Goal: Task Accomplishment & Management: Complete application form

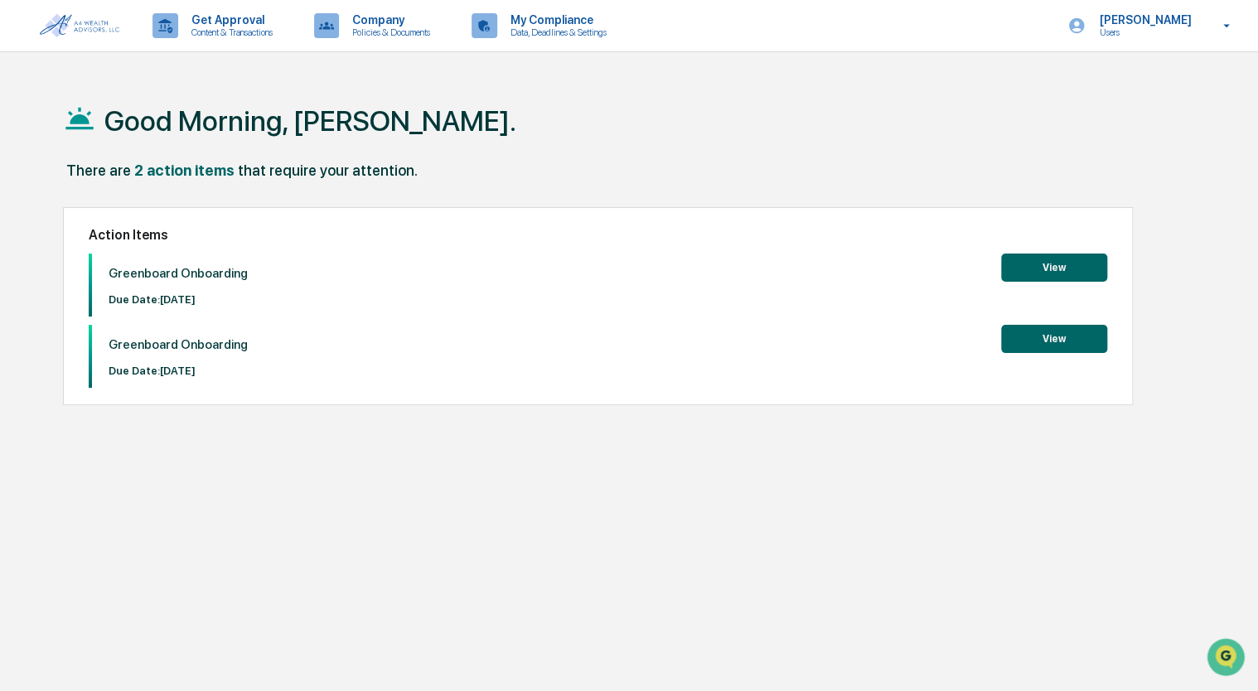
click at [1013, 268] on button "View" at bounding box center [1054, 267] width 106 height 28
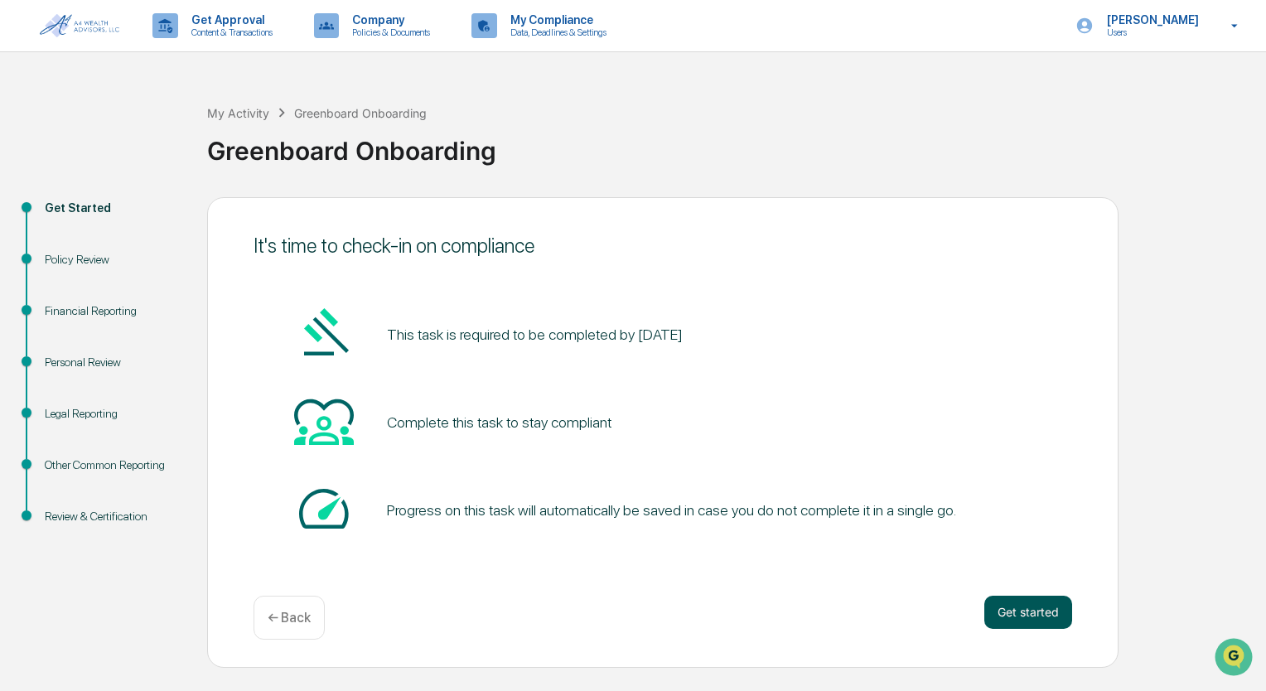
click at [1007, 608] on button "Get started" at bounding box center [1028, 612] width 88 height 33
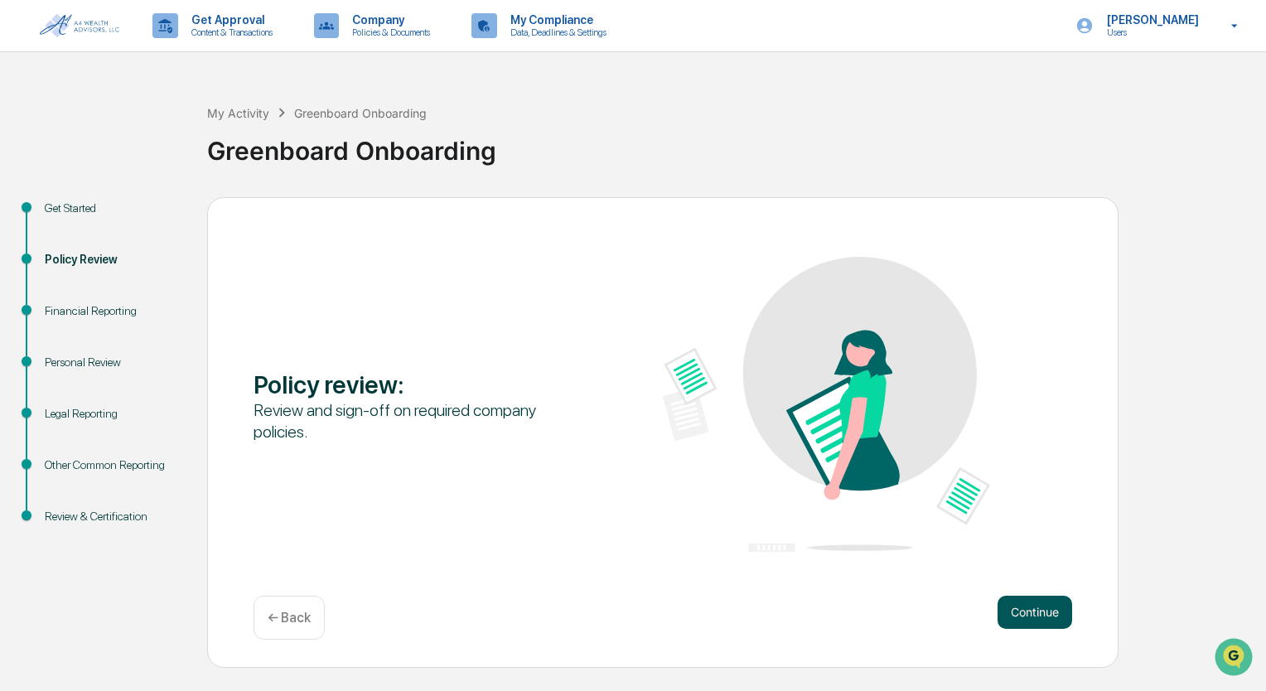
click at [1021, 610] on button "Continue" at bounding box center [1034, 612] width 75 height 33
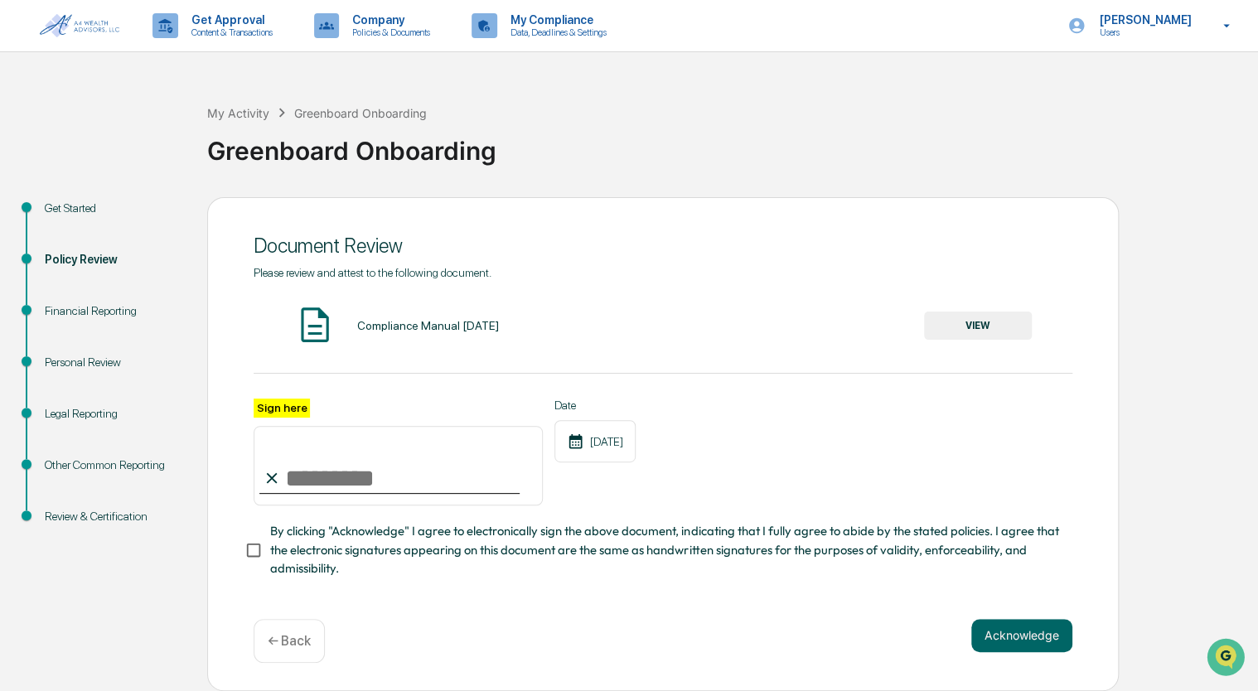
scroll to position [5, 0]
click at [273, 478] on icon at bounding box center [272, 477] width 11 height 11
click at [950, 318] on button "VIEW" at bounding box center [978, 325] width 108 height 28
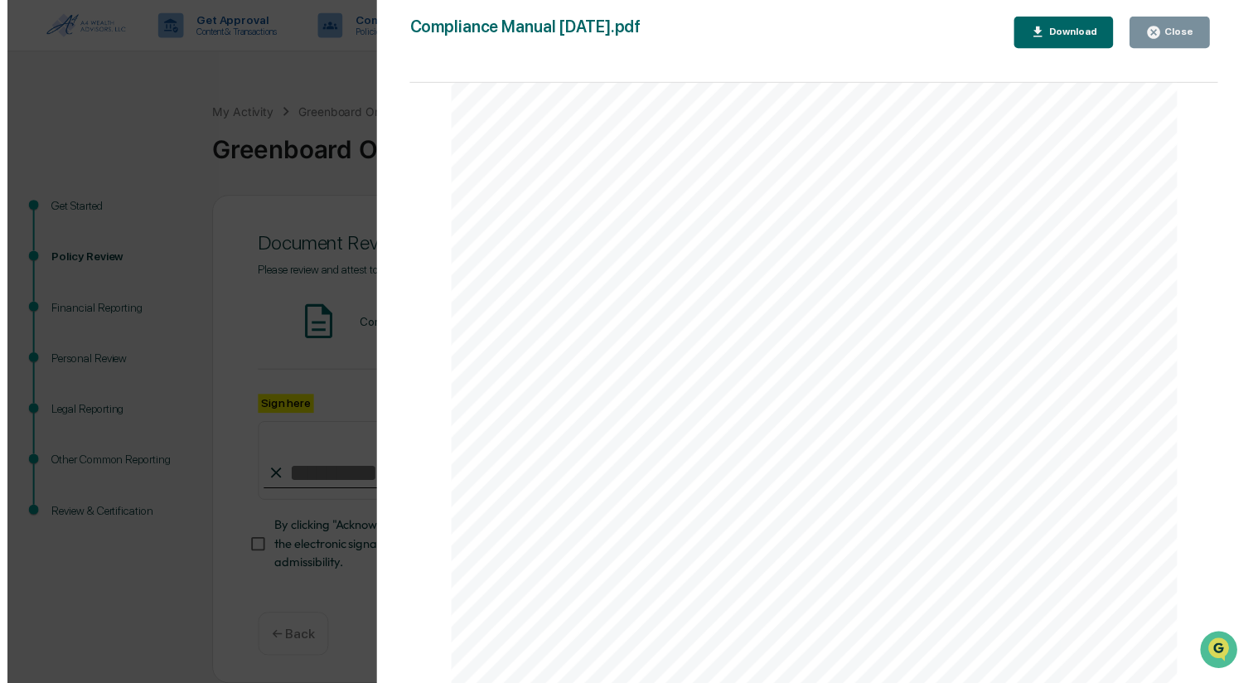
scroll to position [5385, 0]
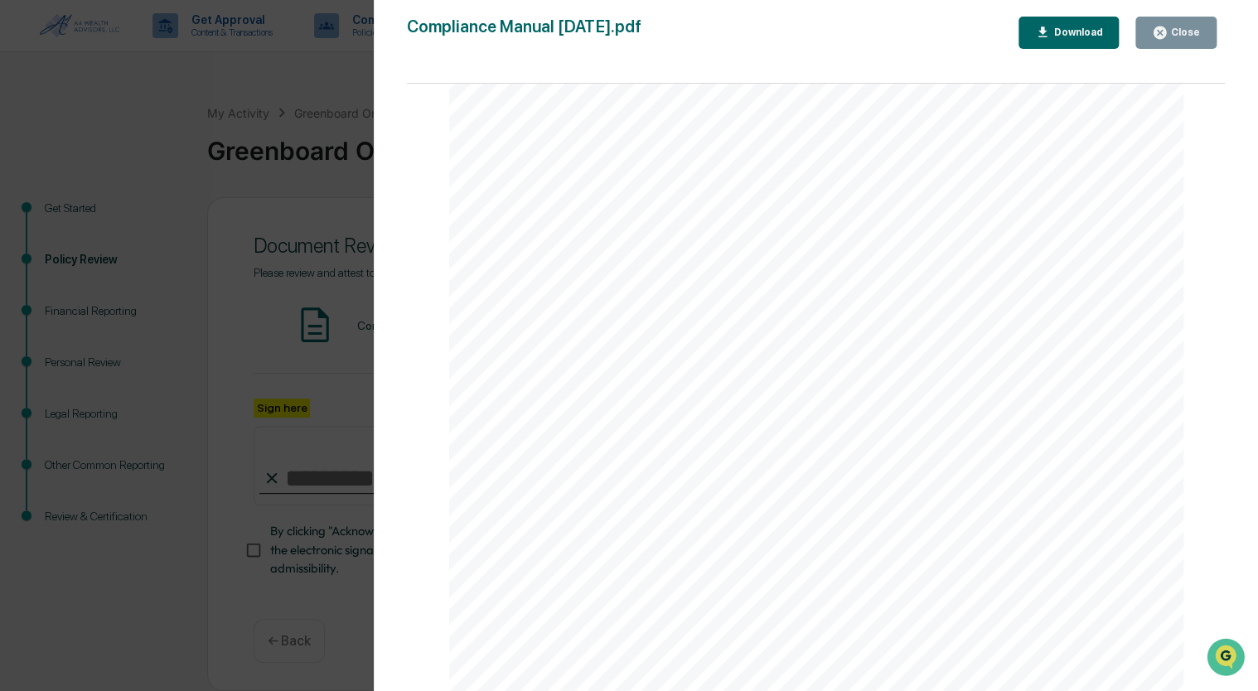
click at [1173, 37] on div "Close" at bounding box center [1183, 33] width 32 height 12
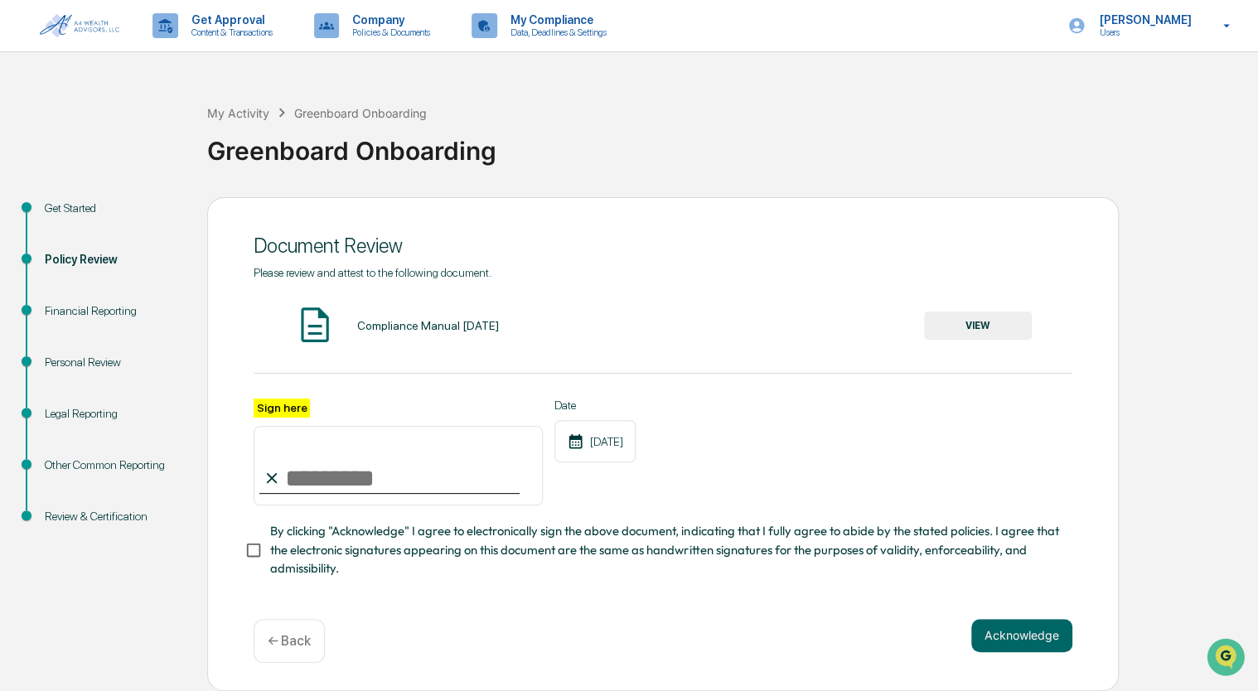
click at [316, 477] on input "Sign here" at bounding box center [397, 466] width 289 height 80
type input "**********"
click at [551, 505] on div "**********" at bounding box center [662, 452] width 818 height 108
click at [1014, 631] on button "Acknowledge" at bounding box center [1021, 635] width 101 height 33
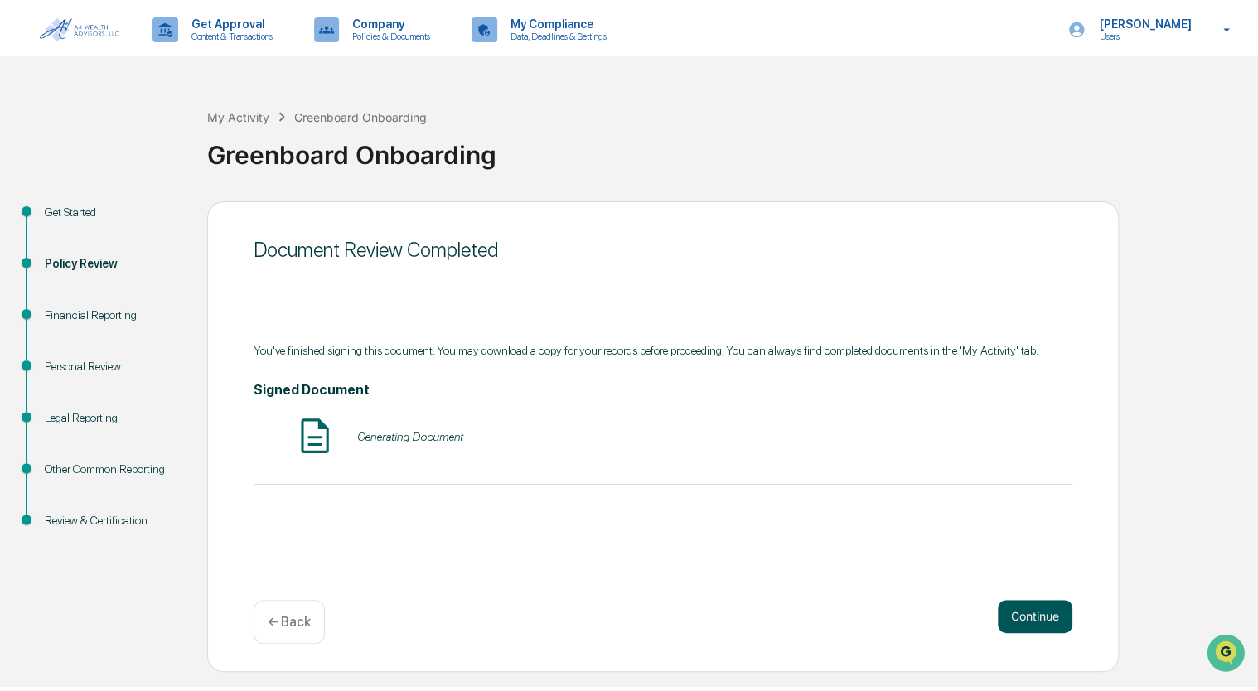
scroll to position [0, 0]
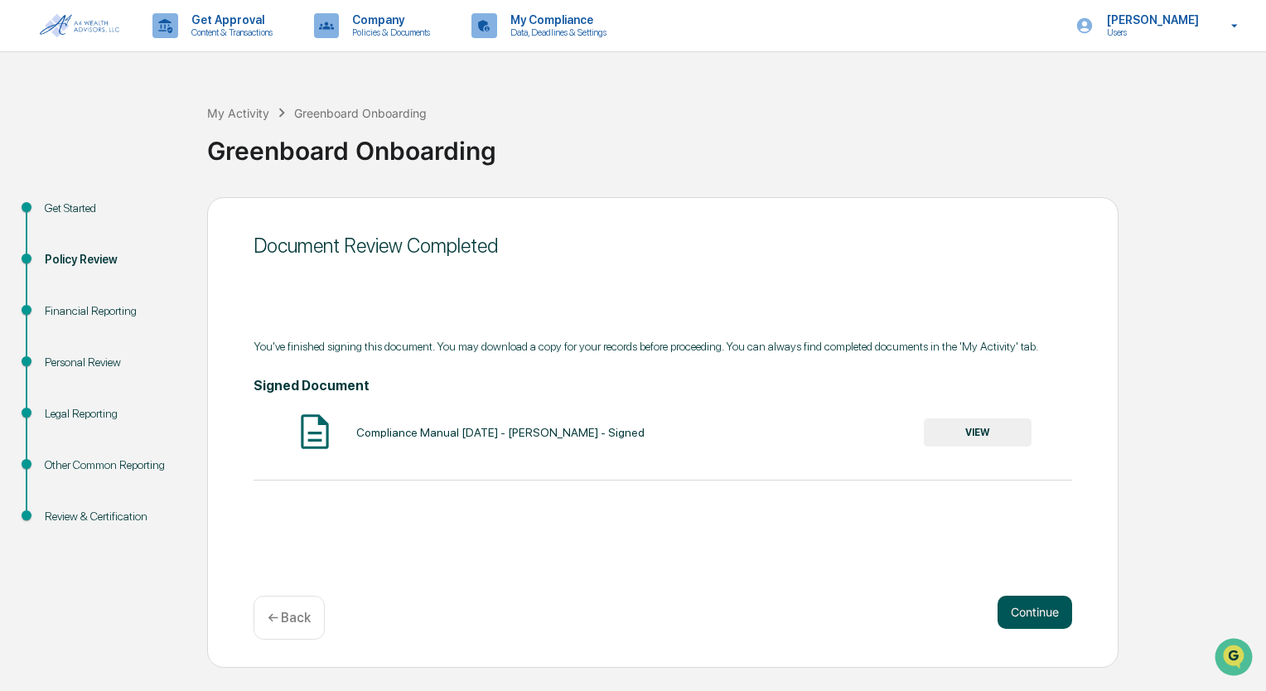
click at [1021, 618] on button "Continue" at bounding box center [1034, 612] width 75 height 33
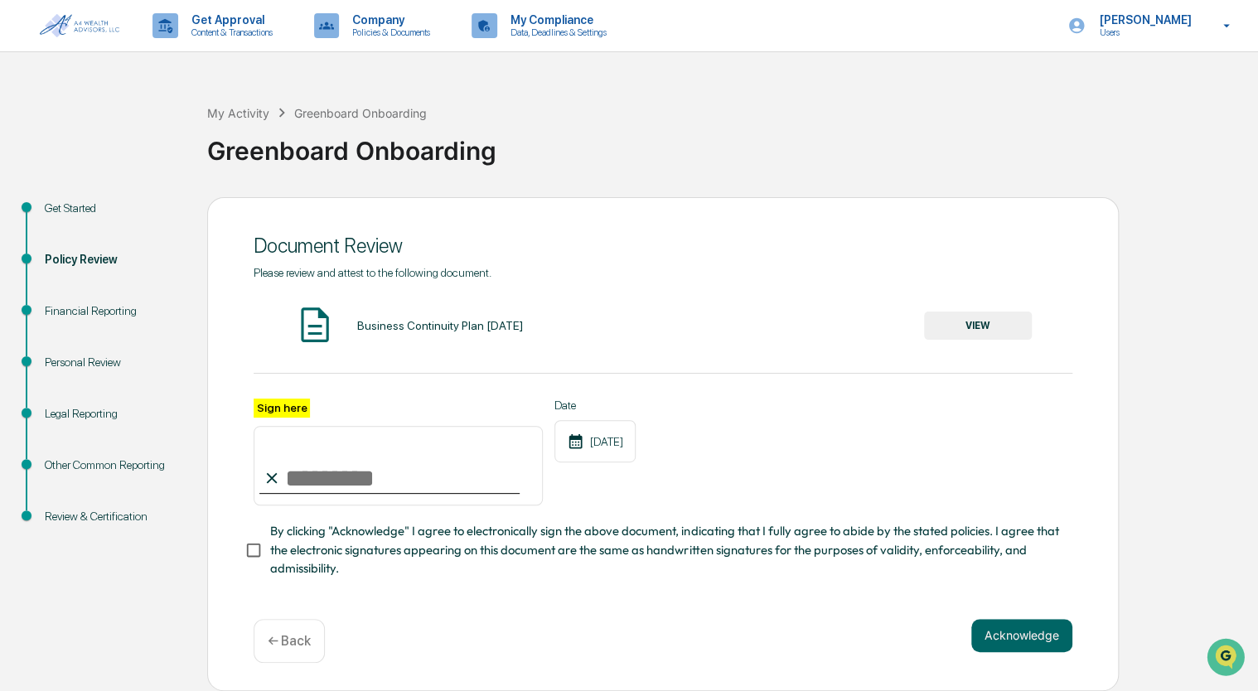
click at [315, 485] on input "Sign here" at bounding box center [397, 466] width 289 height 80
type input "**********"
click at [663, 491] on div "**********" at bounding box center [662, 452] width 818 height 108
click at [1010, 633] on button "Acknowledge" at bounding box center [1021, 635] width 101 height 33
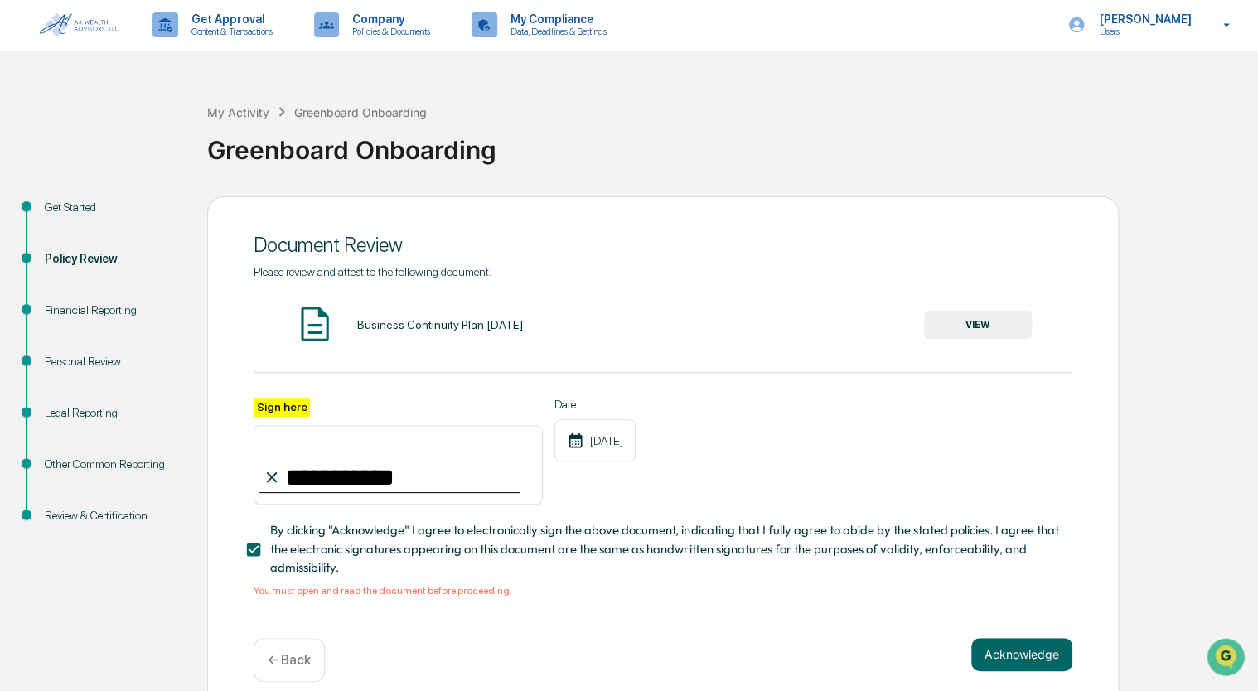
scroll to position [25, 0]
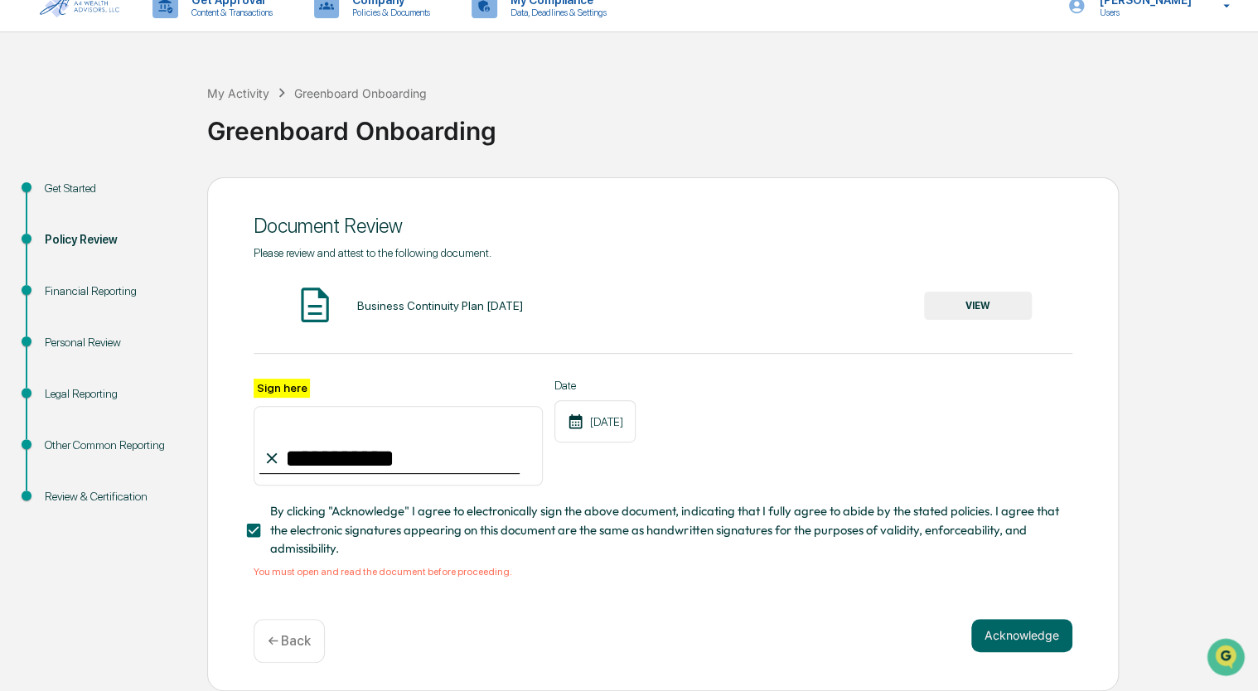
click at [991, 292] on button "VIEW" at bounding box center [978, 306] width 108 height 28
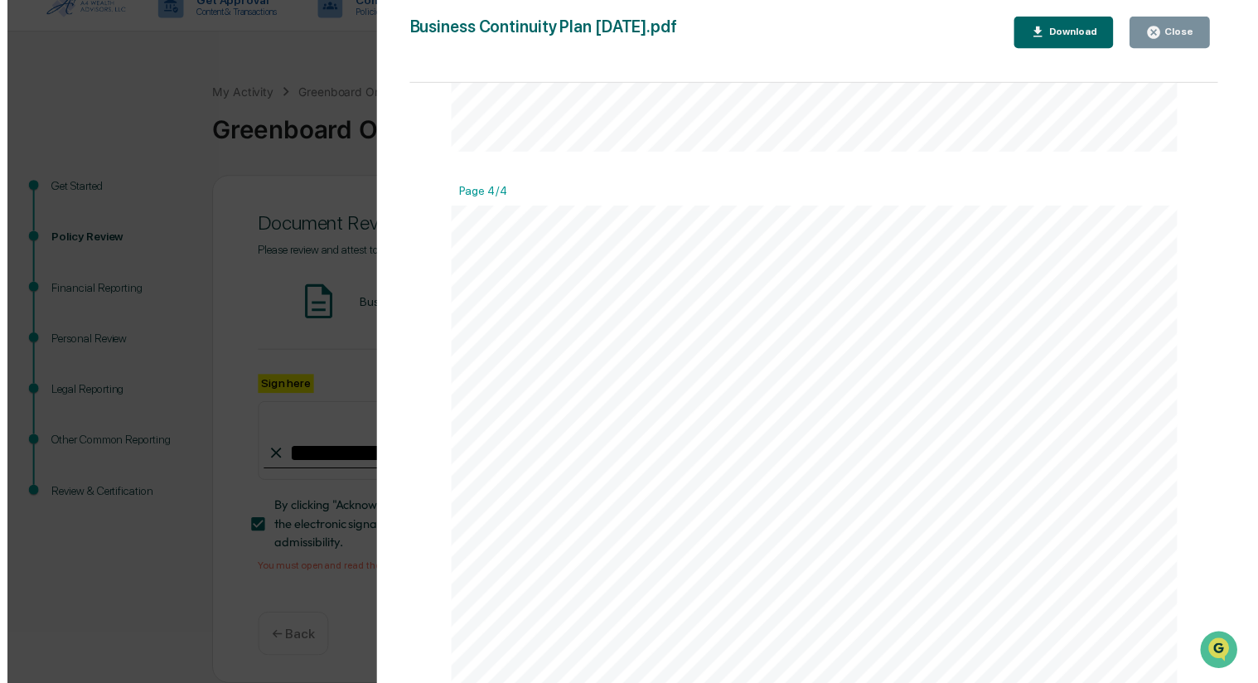
scroll to position [2982, 0]
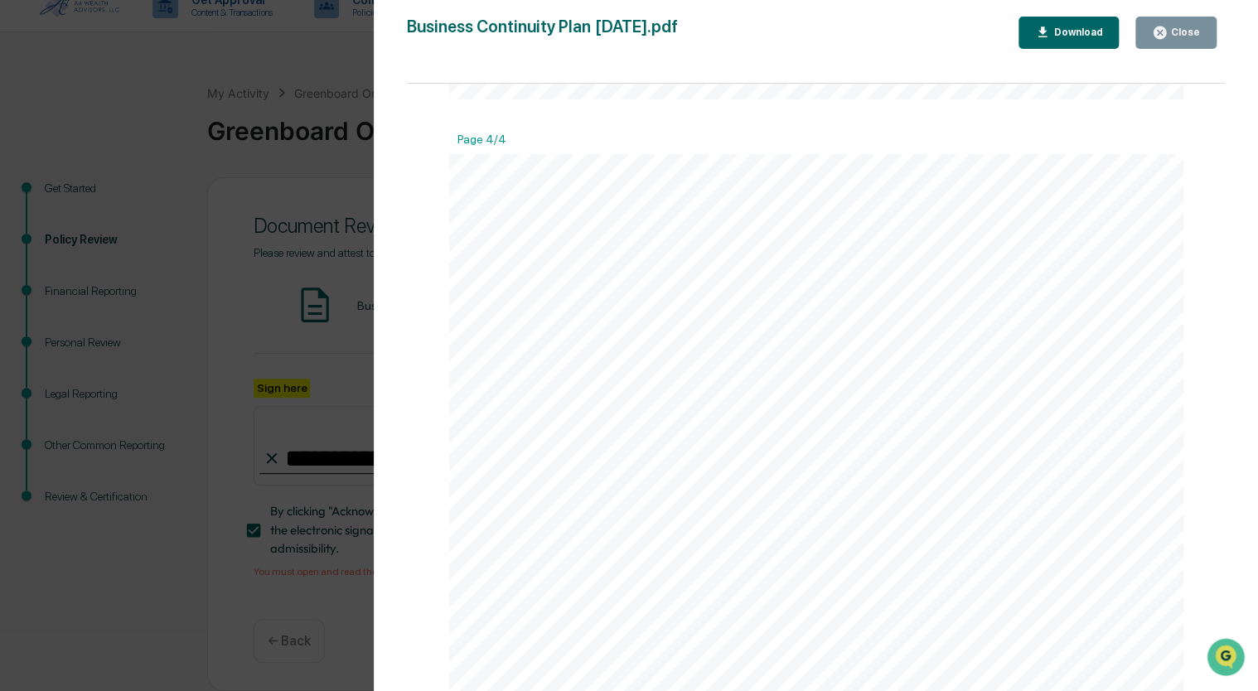
click at [1166, 33] on icon "button" at bounding box center [1159, 33] width 12 height 12
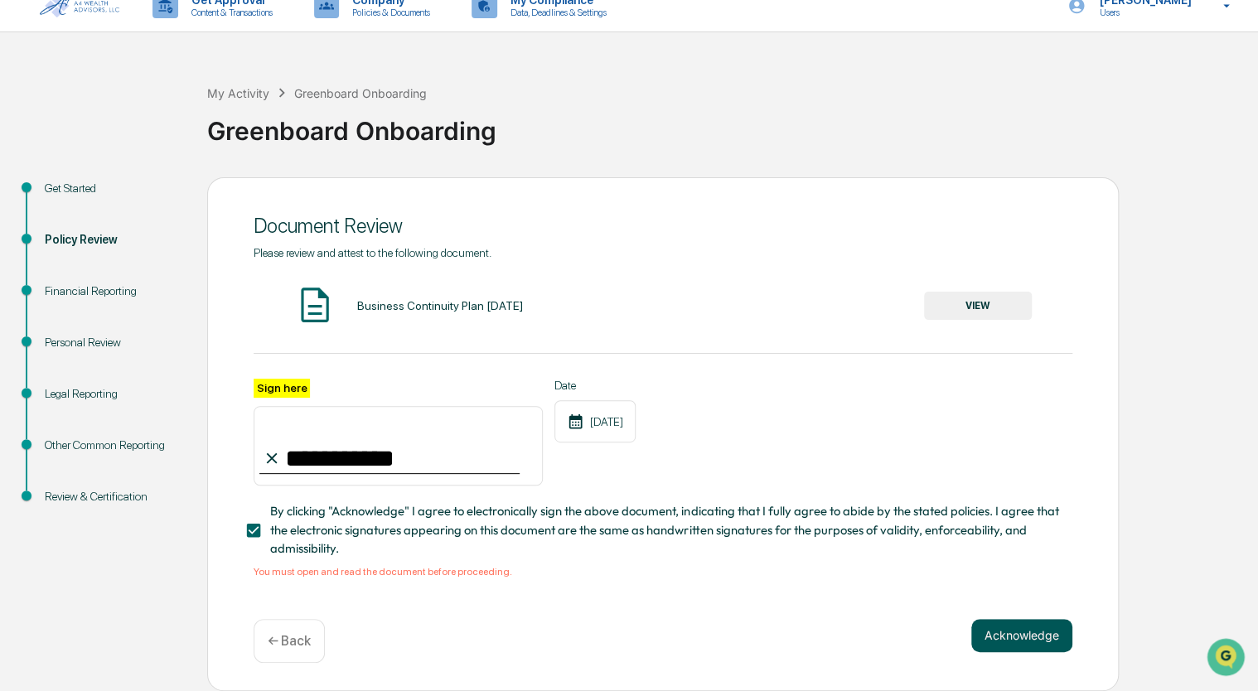
click at [1004, 626] on button "Acknowledge" at bounding box center [1021, 635] width 101 height 33
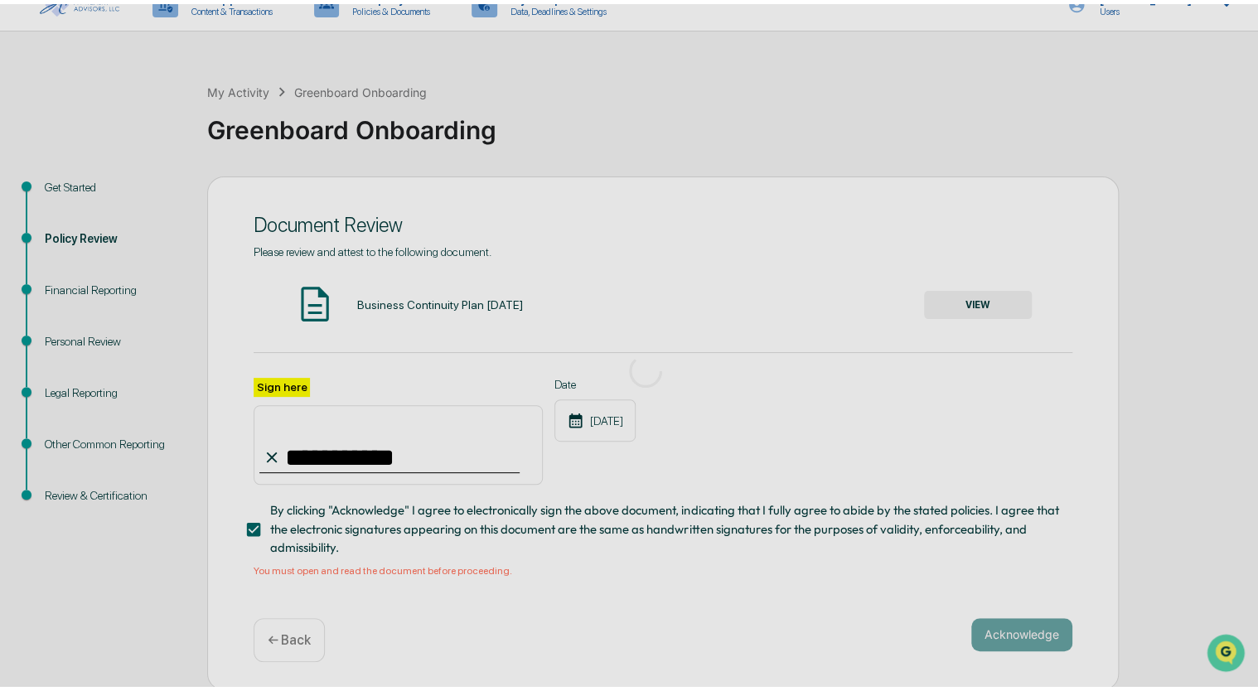
scroll to position [0, 0]
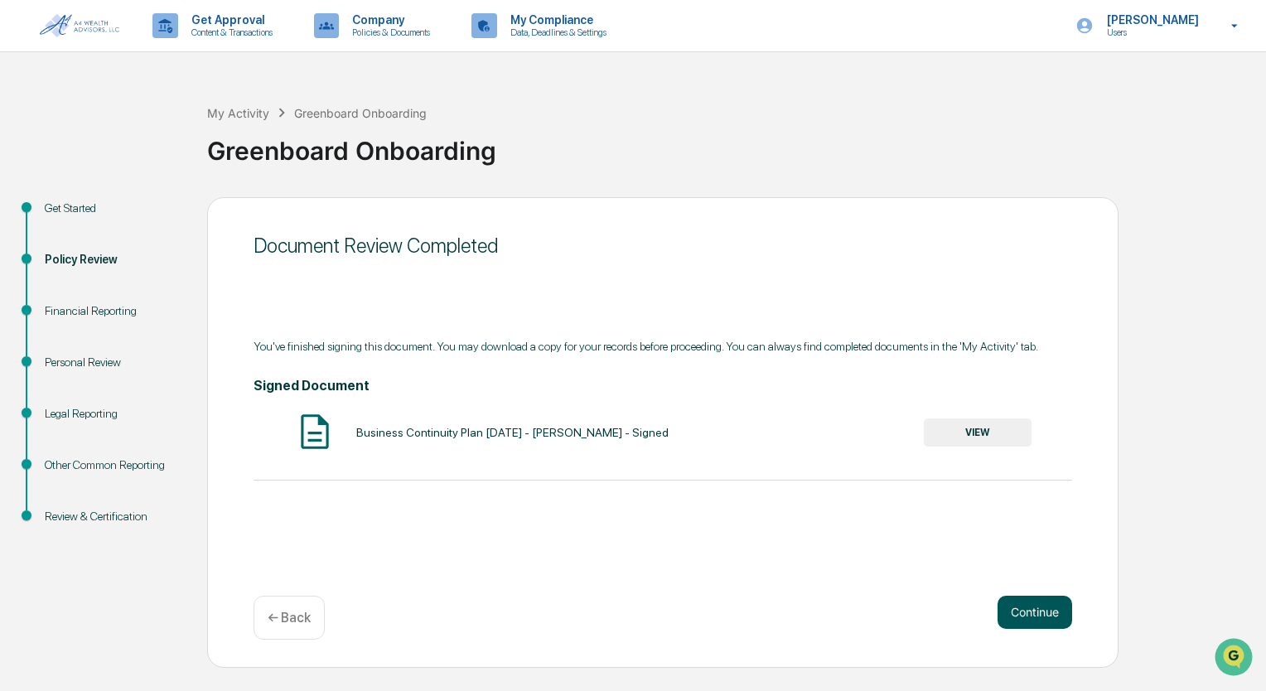
click at [1049, 611] on button "Continue" at bounding box center [1034, 612] width 75 height 33
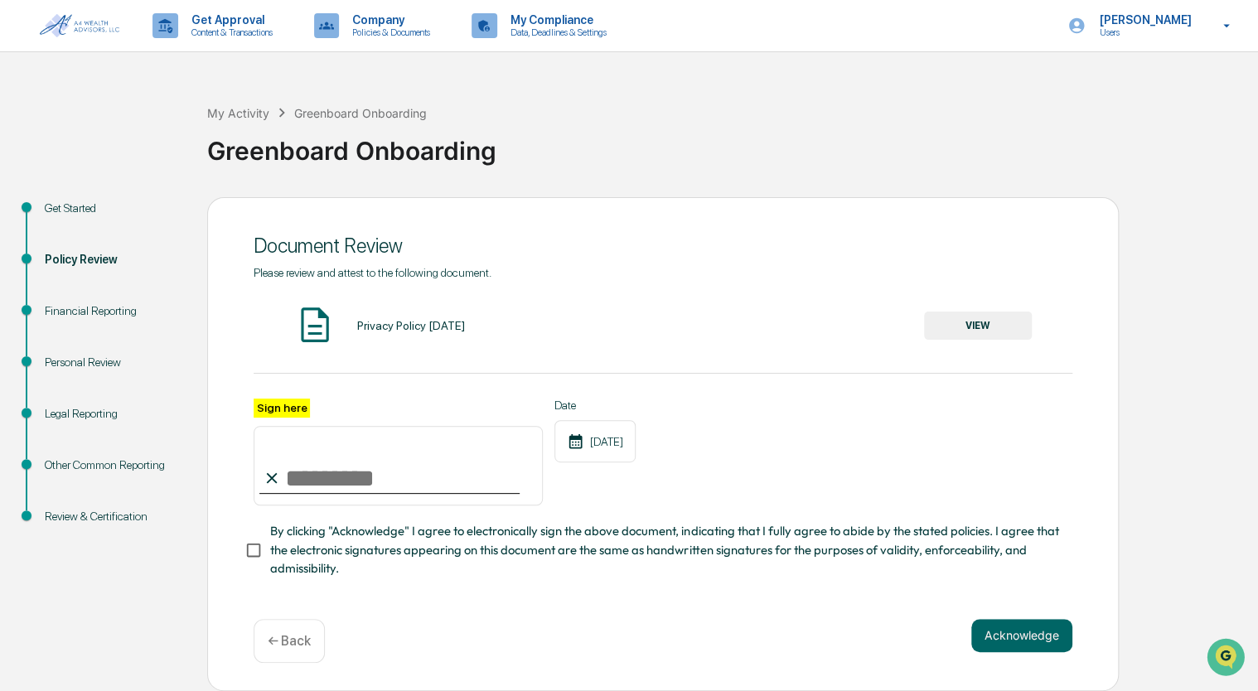
click at [316, 489] on input "Sign here" at bounding box center [397, 466] width 289 height 80
type input "**********"
click at [839, 480] on div "**********" at bounding box center [662, 452] width 818 height 108
click at [997, 331] on button "VIEW" at bounding box center [978, 325] width 108 height 28
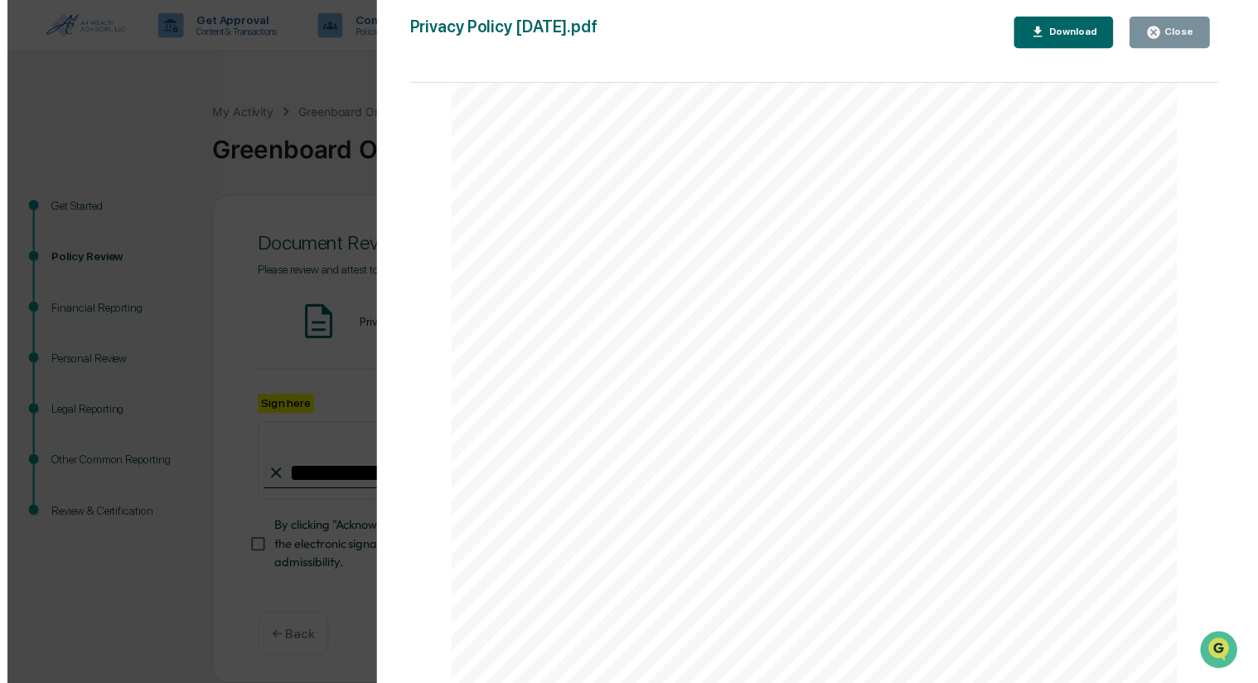
scroll to position [5, 0]
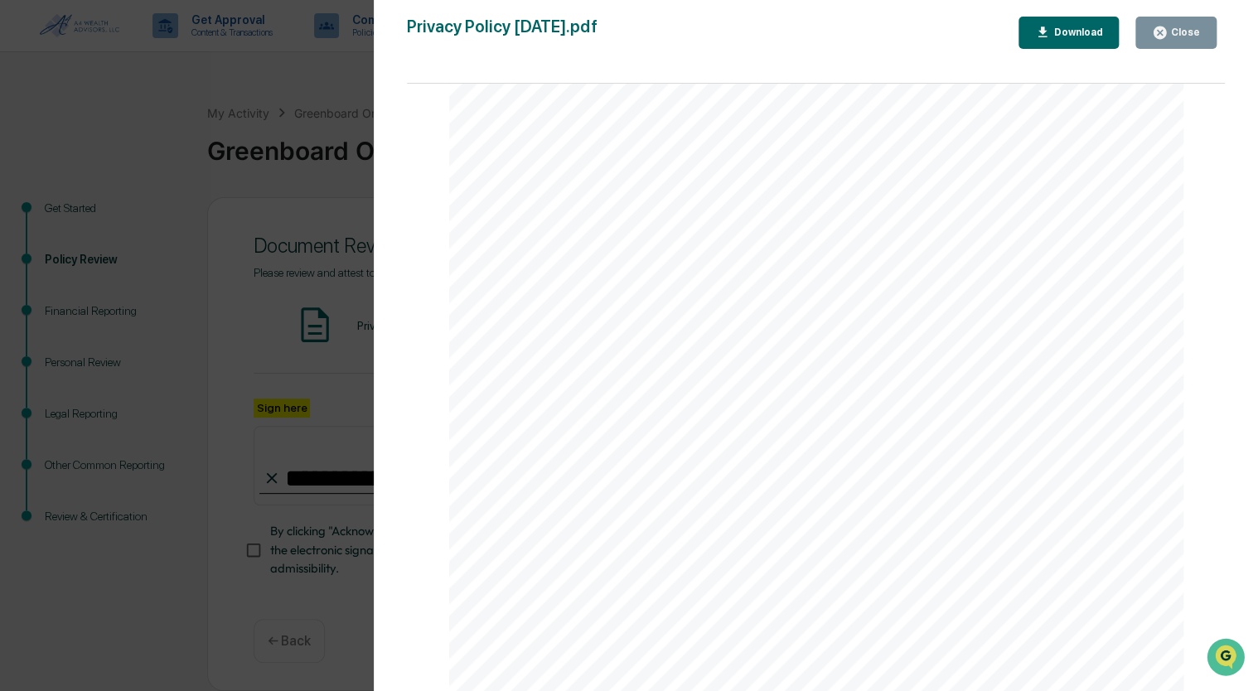
click at [1163, 38] on icon "button" at bounding box center [1159, 33] width 12 height 12
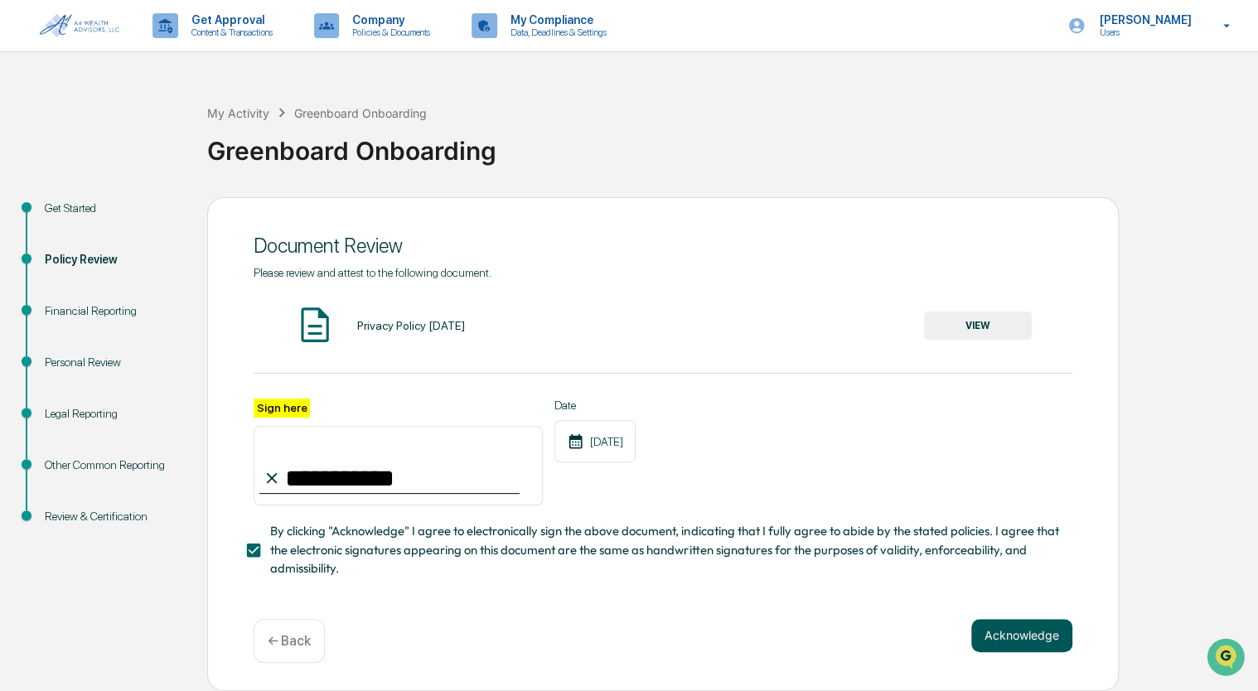
click at [1016, 645] on button "Acknowledge" at bounding box center [1021, 635] width 101 height 33
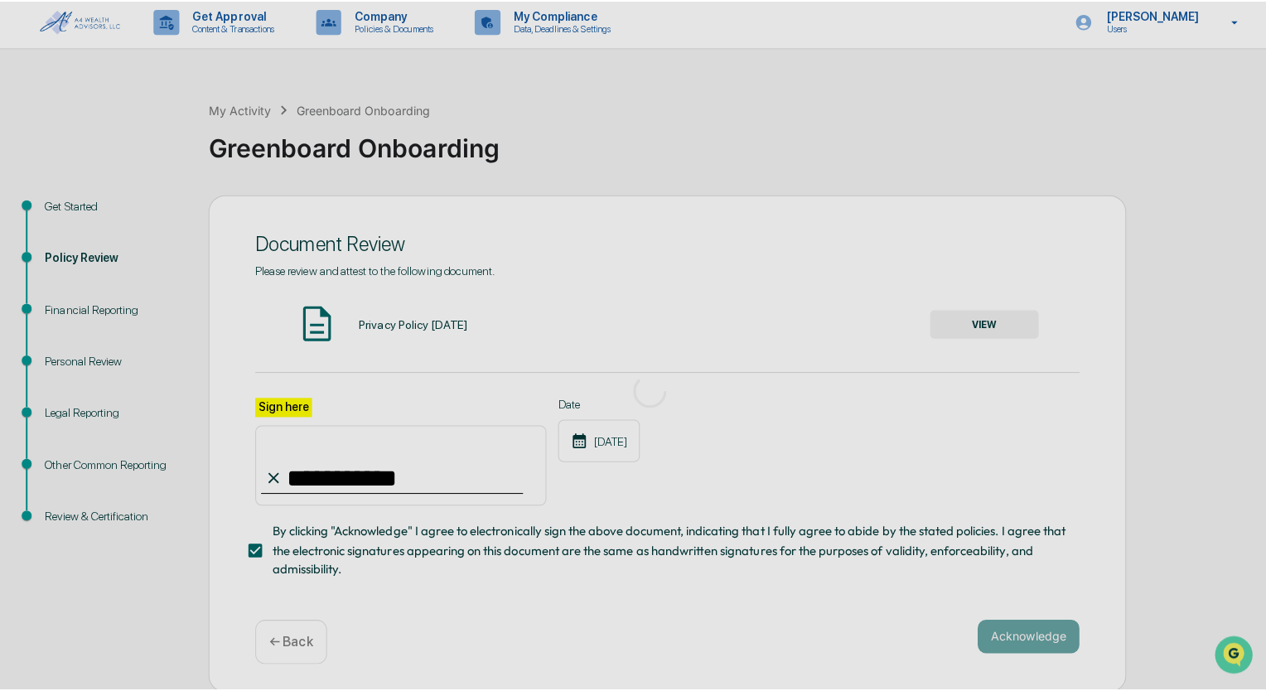
scroll to position [0, 0]
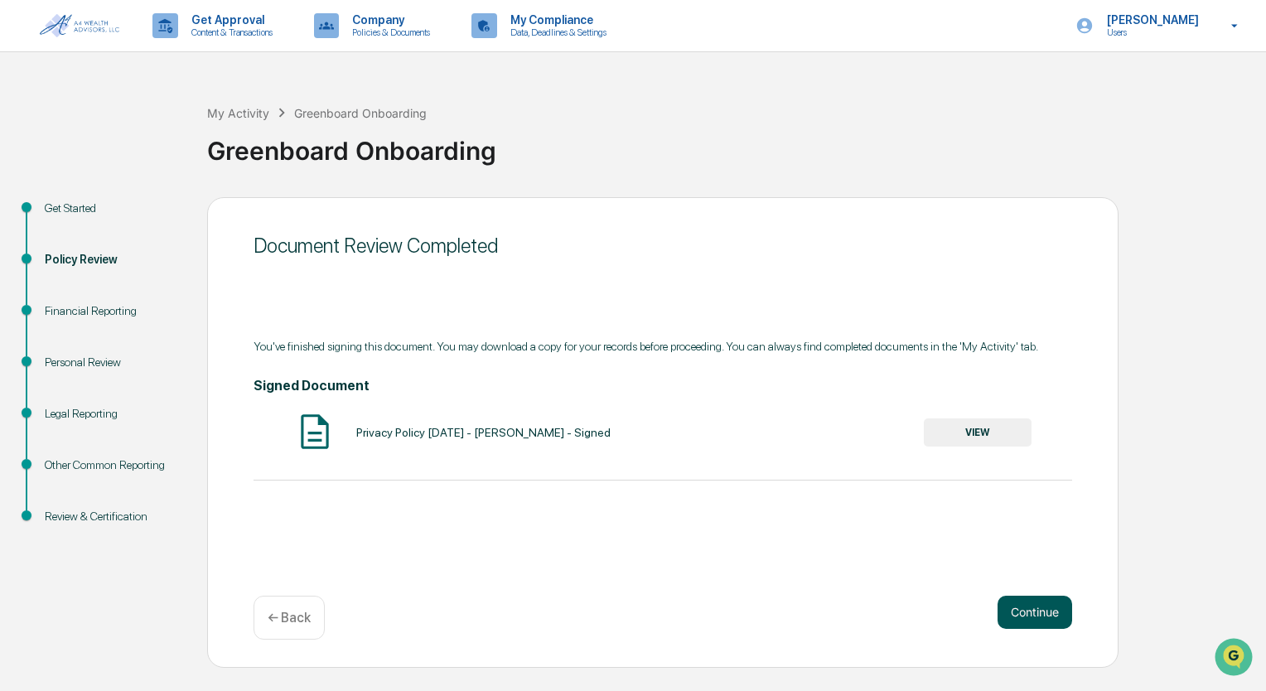
click at [1027, 612] on button "Continue" at bounding box center [1034, 612] width 75 height 33
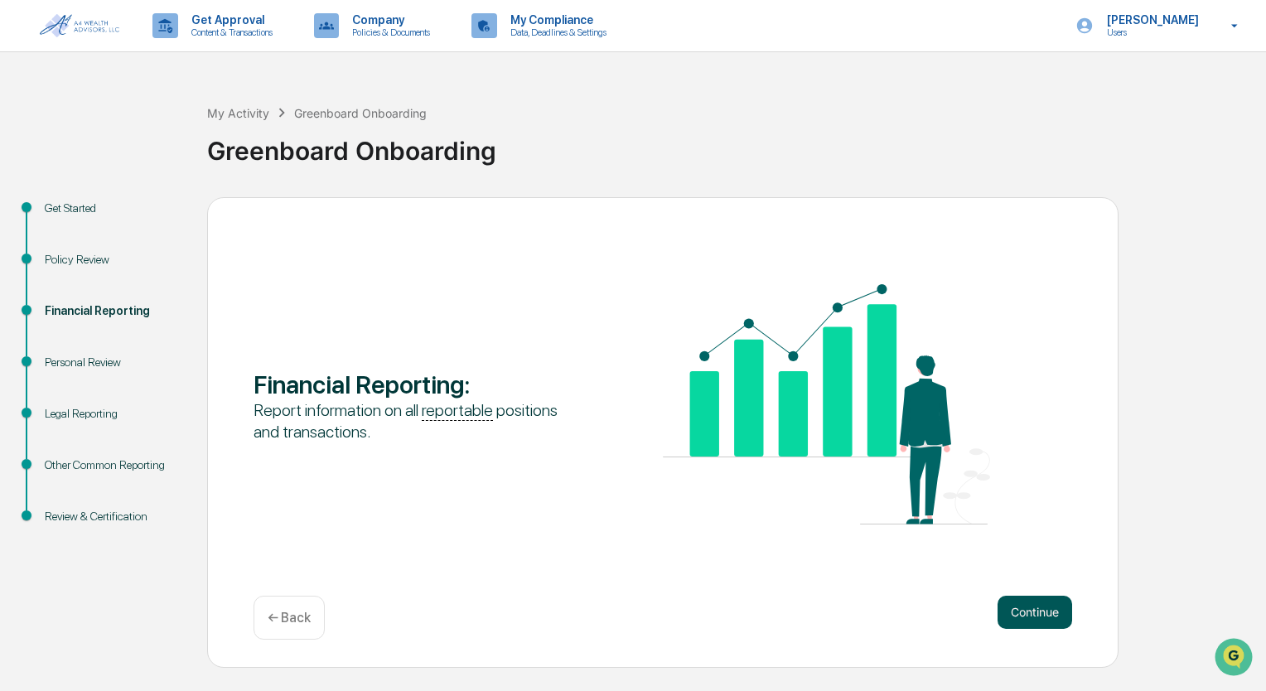
click at [1027, 611] on button "Continue" at bounding box center [1034, 612] width 75 height 33
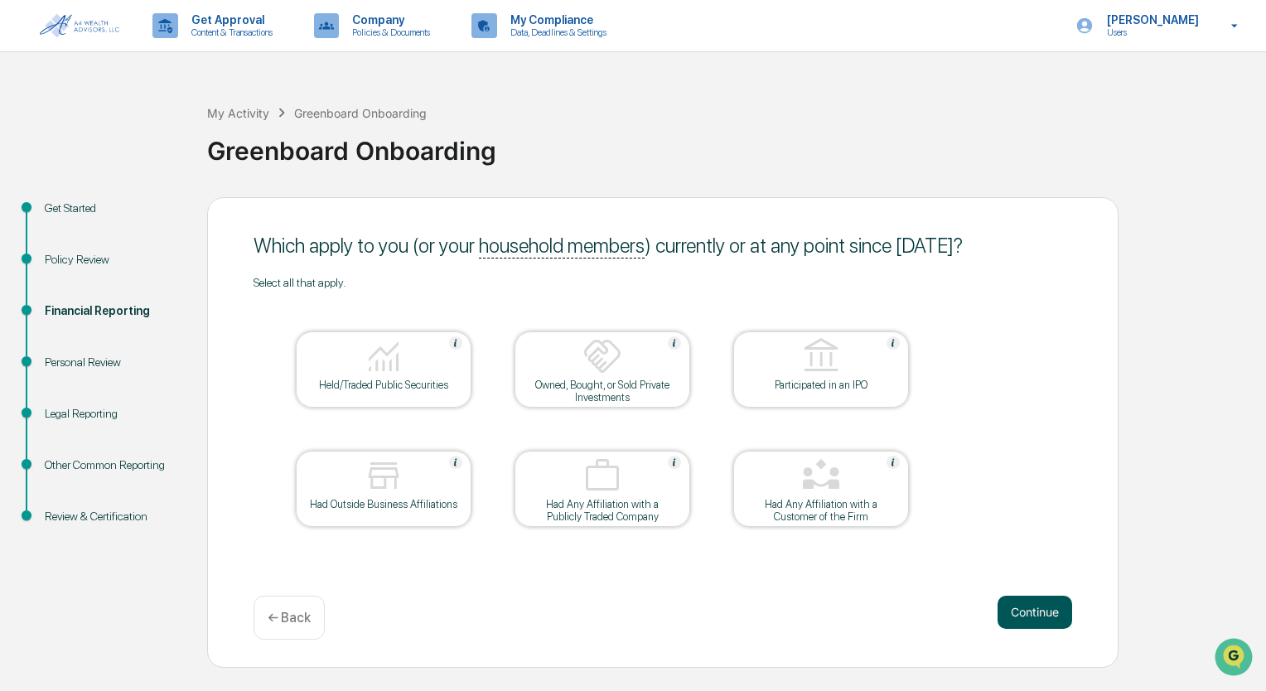
click at [1049, 601] on button "Continue" at bounding box center [1034, 612] width 75 height 33
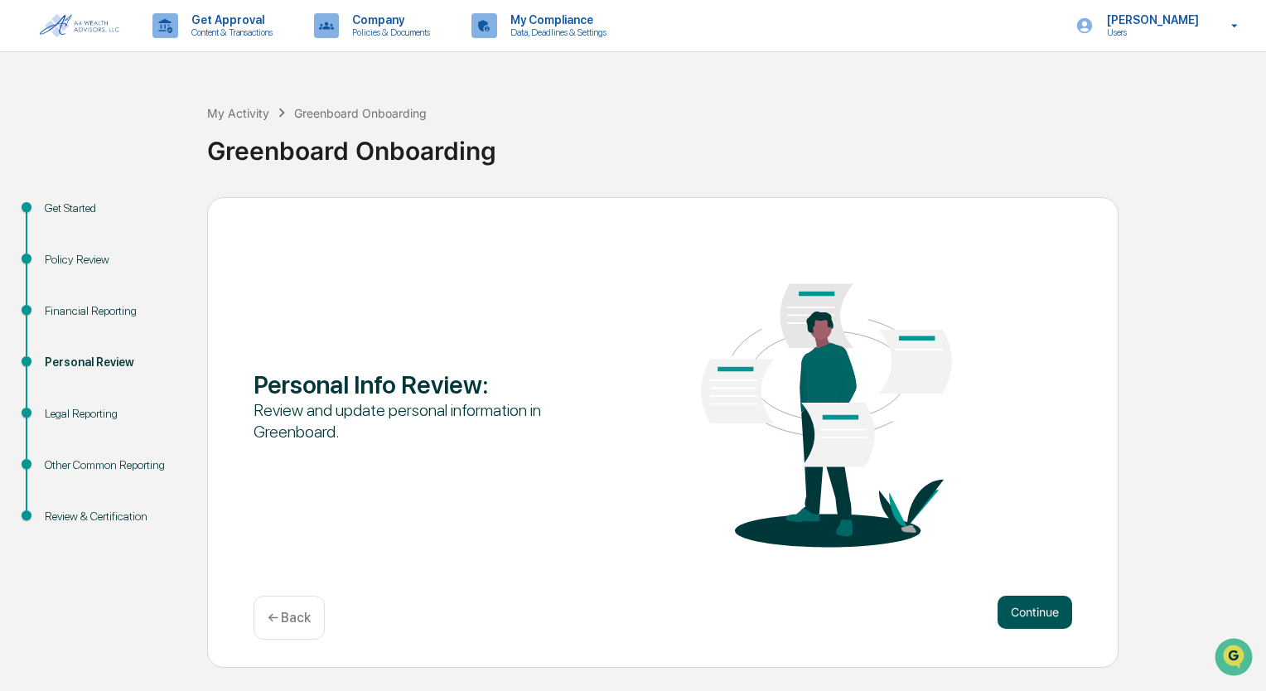
click at [1047, 601] on button "Continue" at bounding box center [1034, 612] width 75 height 33
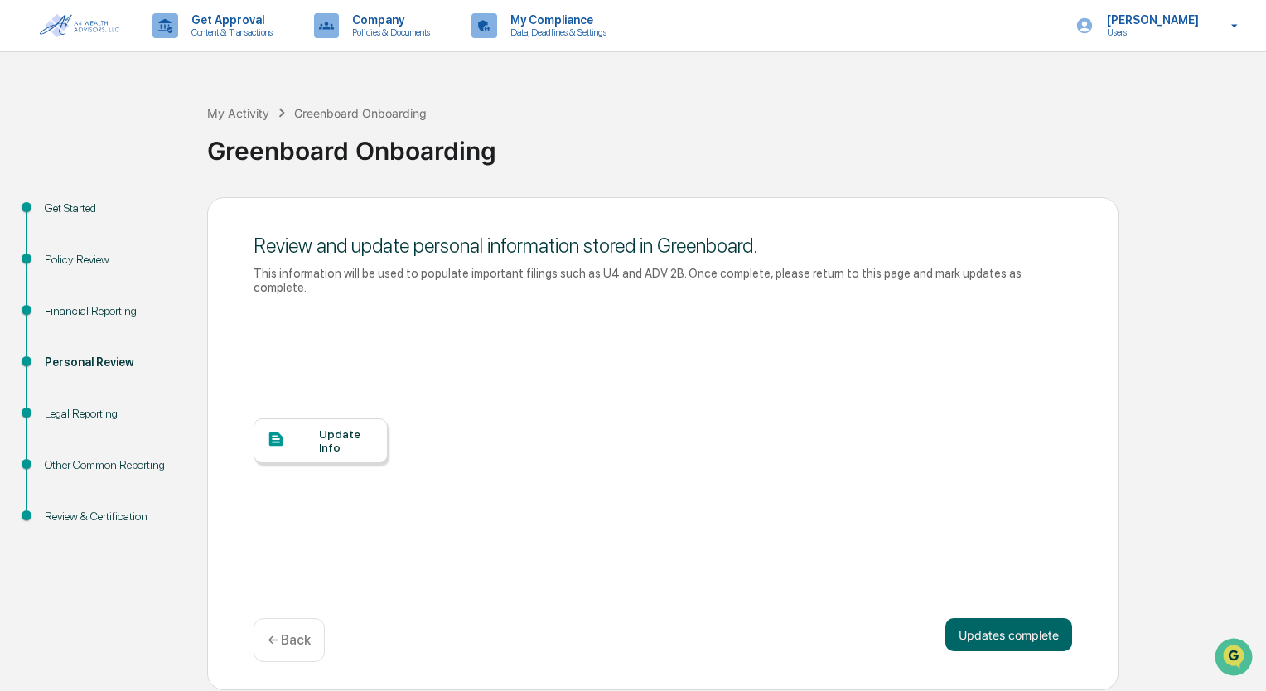
click at [374, 437] on div "Update Info" at bounding box center [320, 440] width 134 height 45
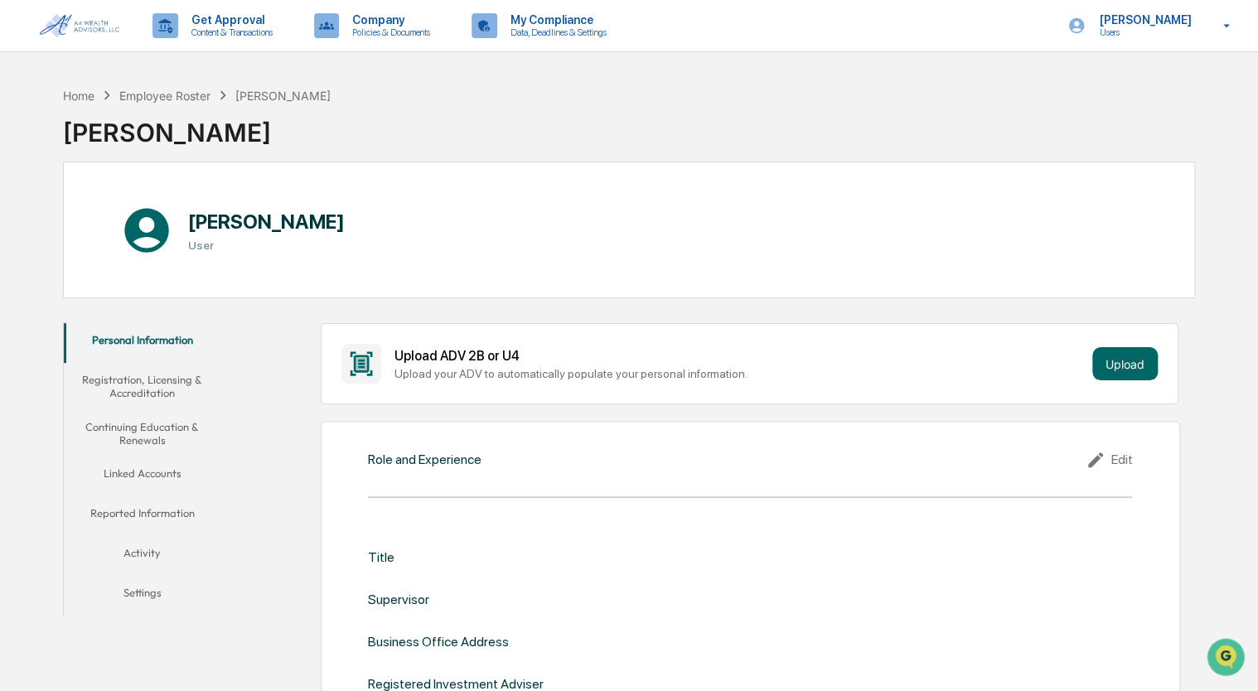
click at [120, 391] on button "Registration, Licensing & Accreditation" at bounding box center [142, 386] width 157 height 47
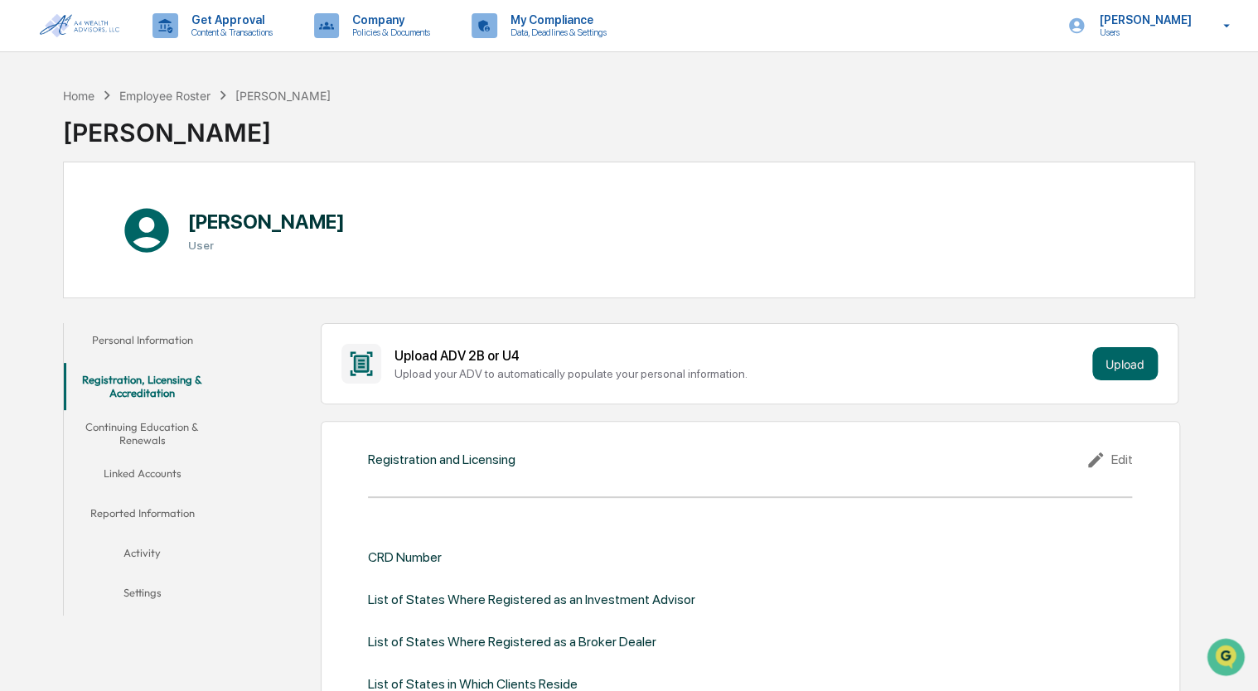
click at [129, 437] on button "Continuing Education & Renewals" at bounding box center [142, 433] width 157 height 47
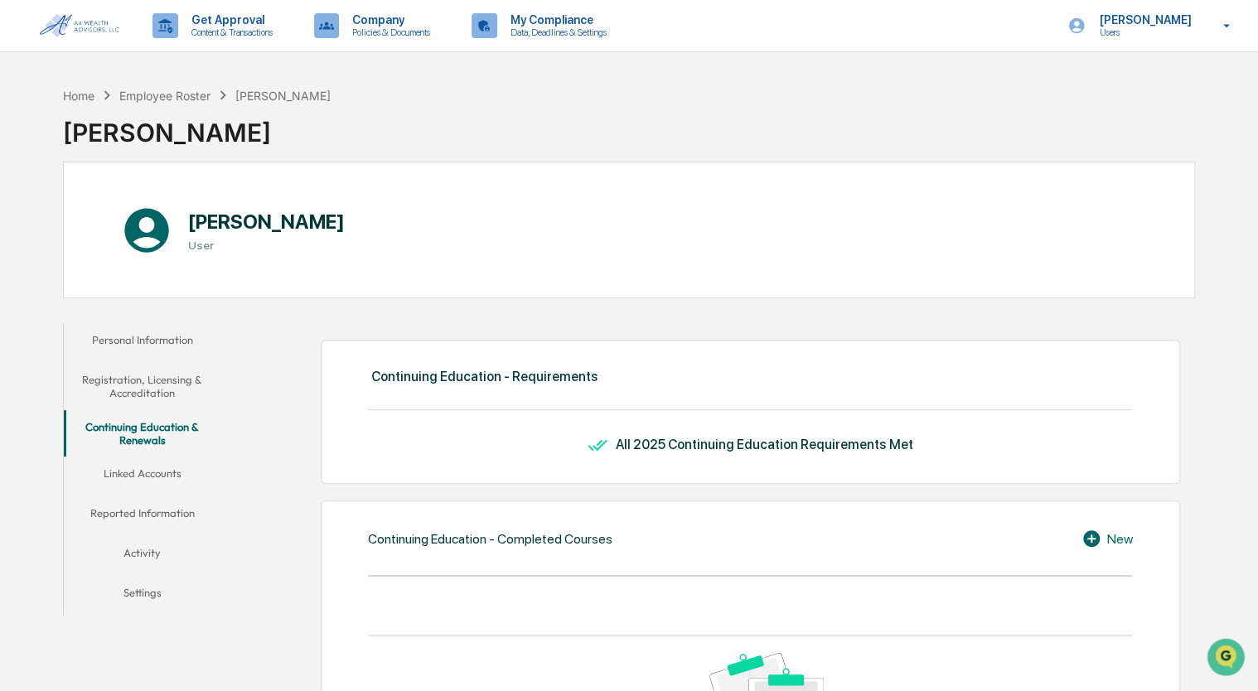
click at [119, 478] on button "Linked Accounts" at bounding box center [142, 476] width 157 height 40
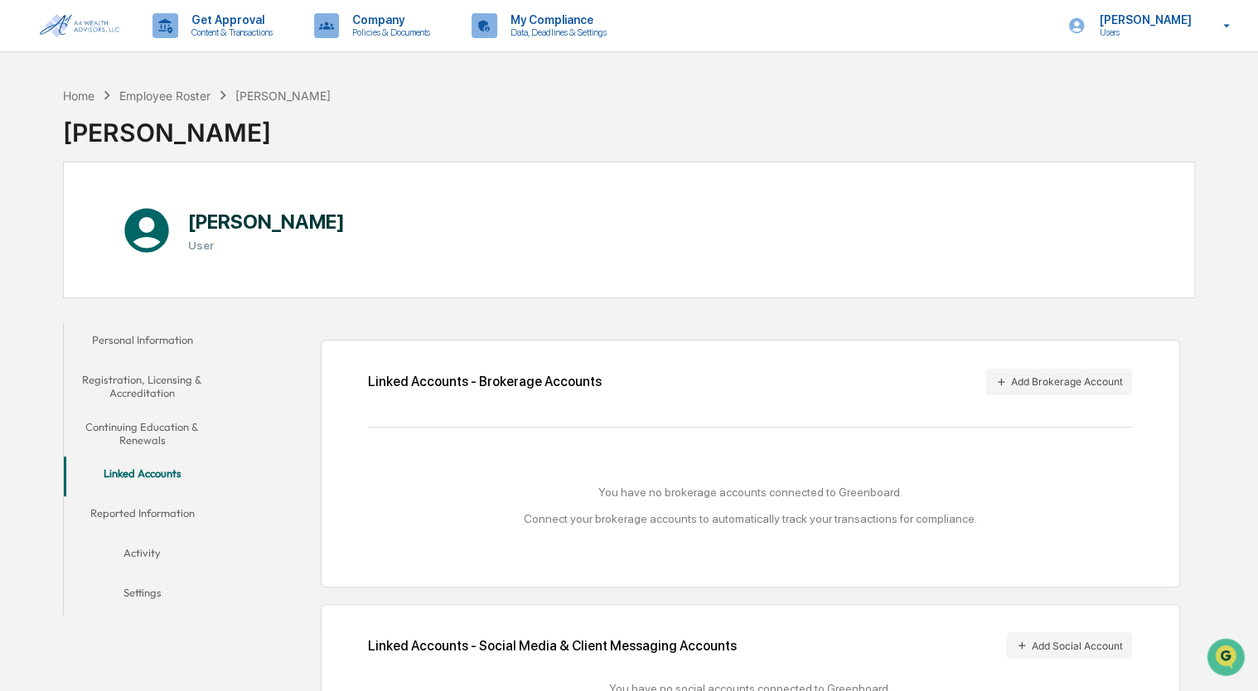
click at [133, 513] on button "Reported Information" at bounding box center [142, 516] width 157 height 40
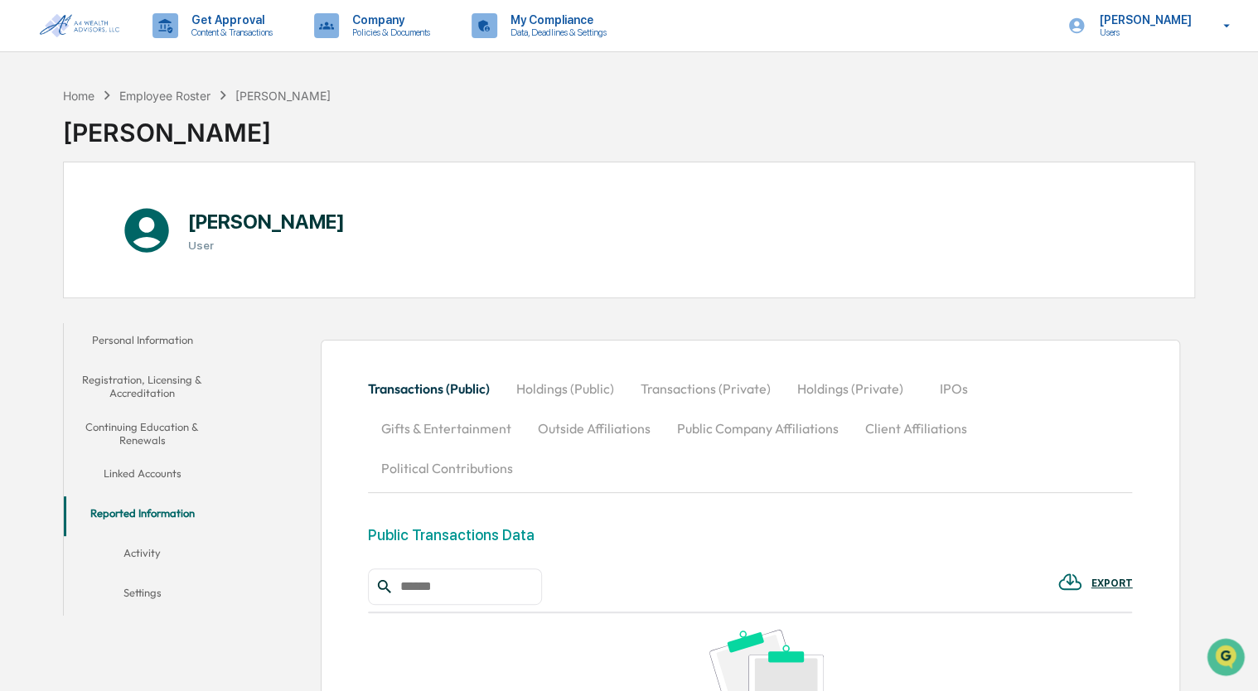
click at [137, 558] on button "Activity" at bounding box center [142, 556] width 157 height 40
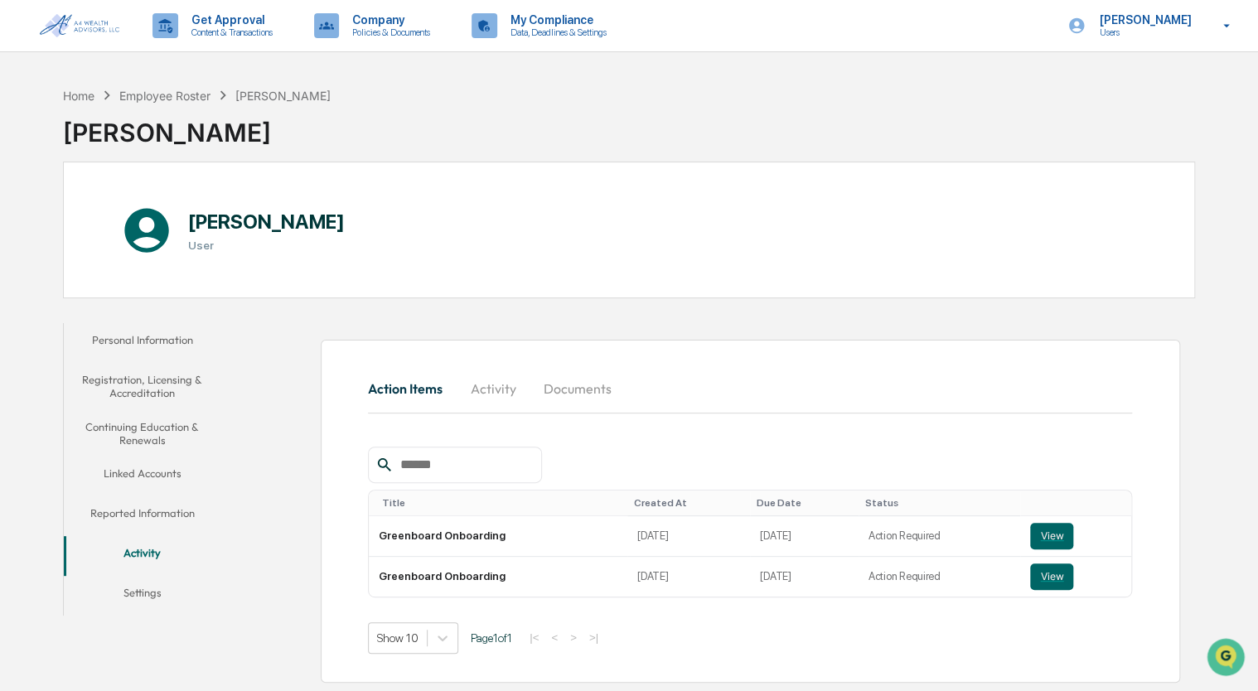
click at [142, 593] on button "Settings" at bounding box center [142, 596] width 157 height 40
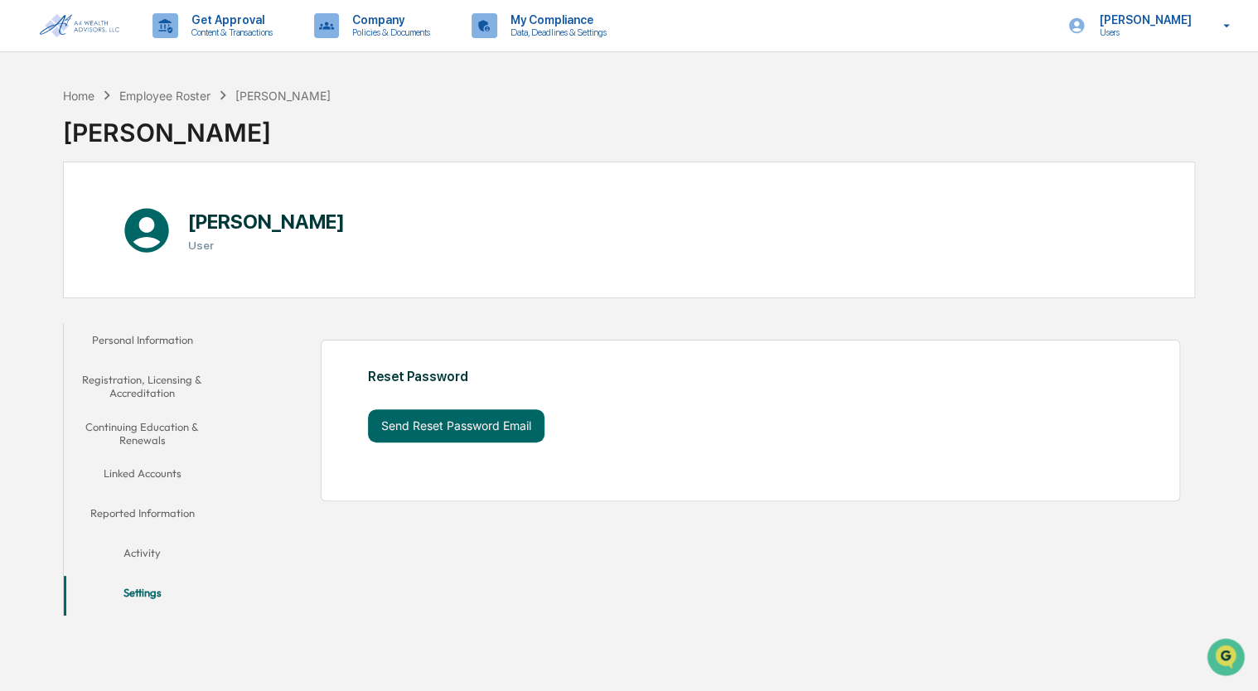
click at [124, 335] on button "Personal Information" at bounding box center [142, 343] width 157 height 40
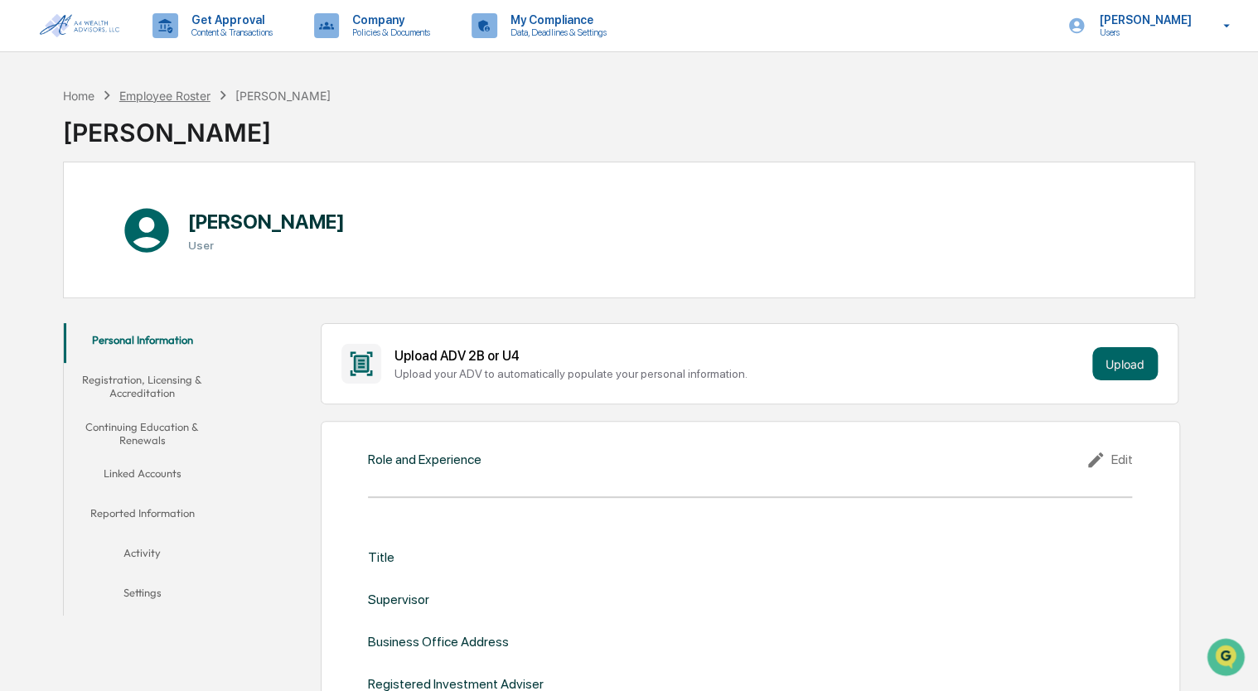
click at [196, 93] on div "Employee Roster" at bounding box center [164, 96] width 91 height 14
click at [88, 91] on div "Home" at bounding box center [78, 96] width 31 height 14
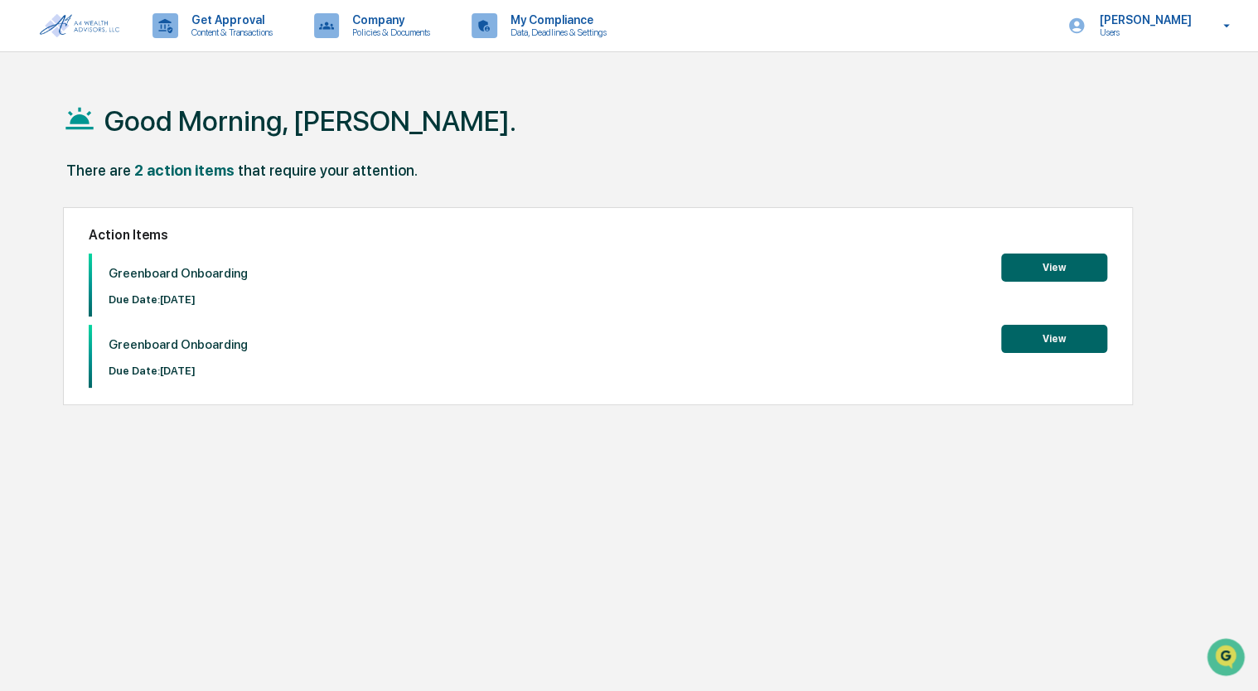
click at [1080, 272] on button "View" at bounding box center [1054, 267] width 106 height 28
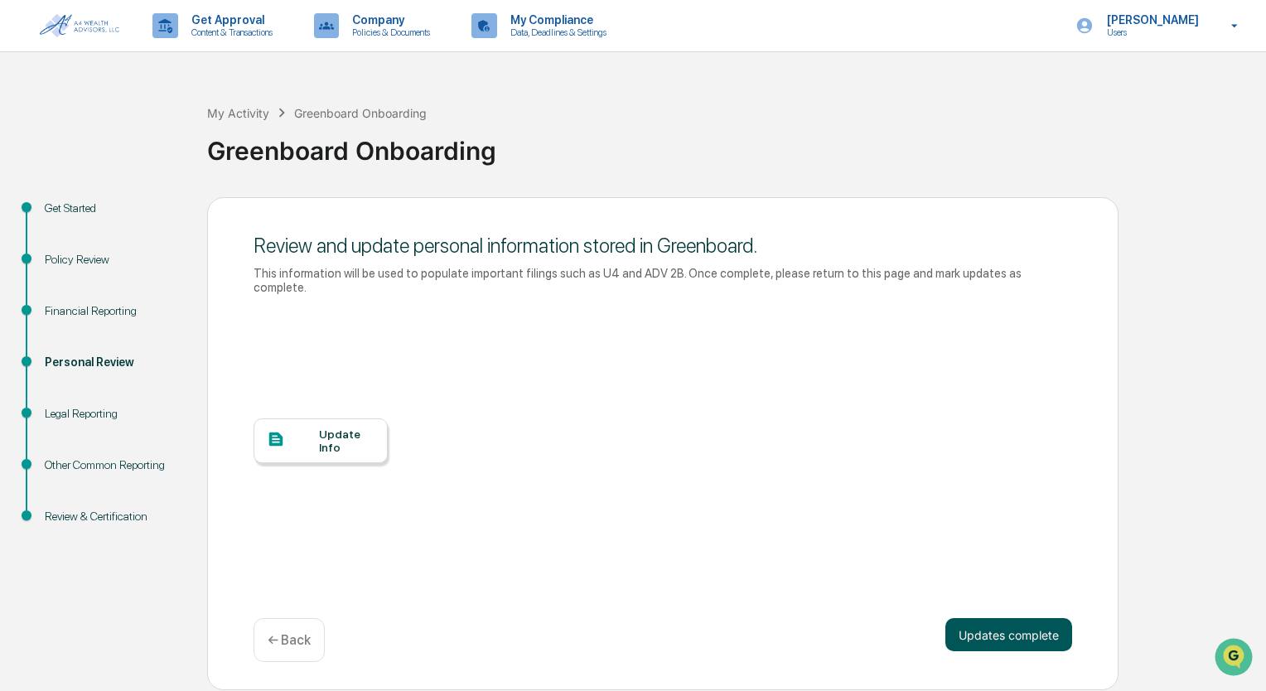
click at [982, 629] on button "Updates complete" at bounding box center [1008, 634] width 127 height 33
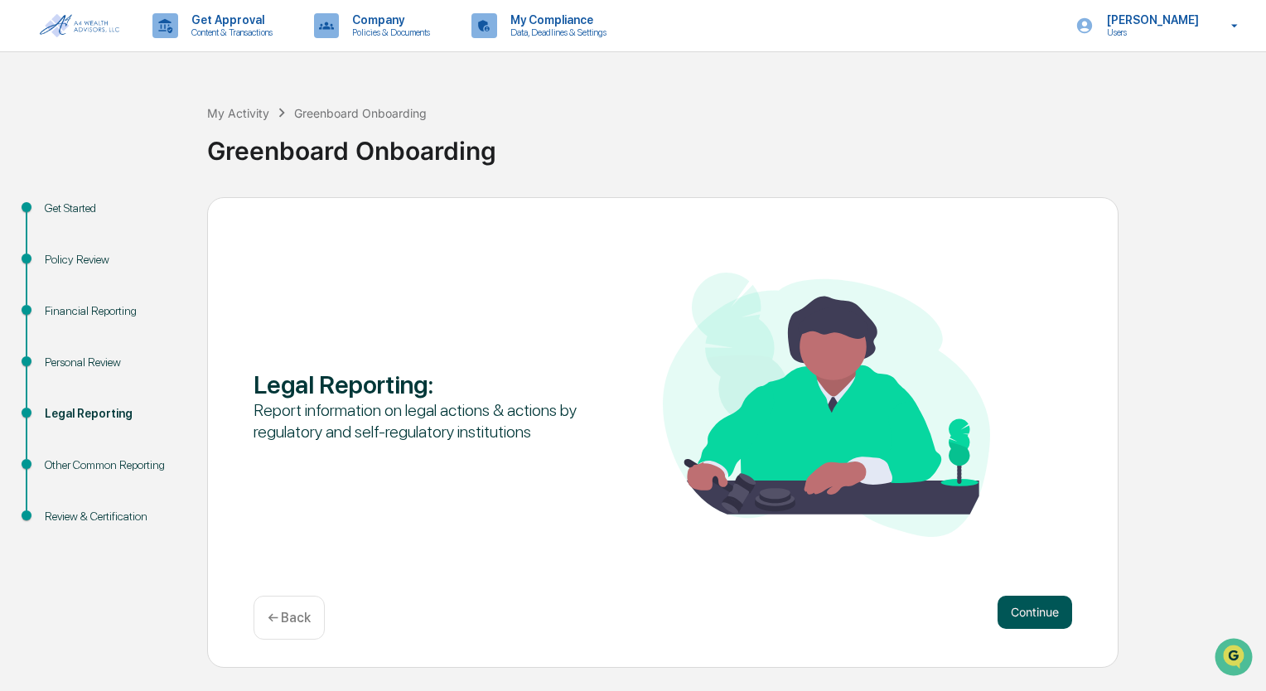
click at [1031, 621] on button "Continue" at bounding box center [1034, 612] width 75 height 33
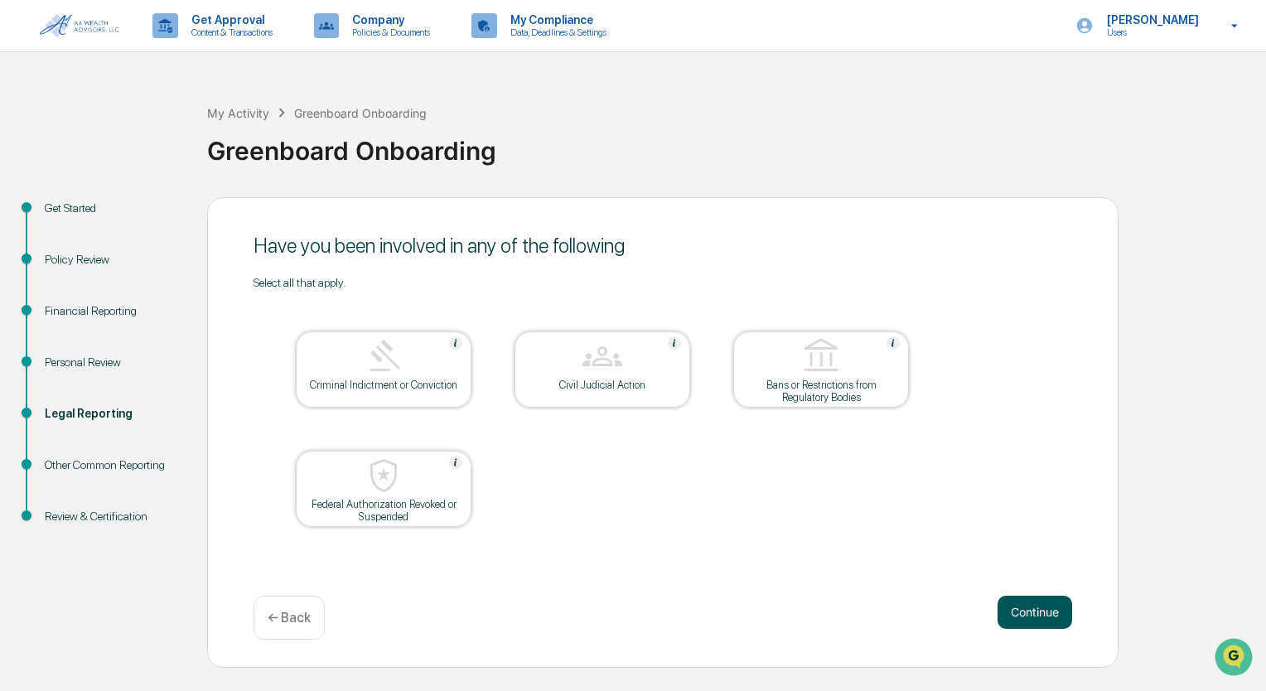
click at [1034, 615] on button "Continue" at bounding box center [1034, 612] width 75 height 33
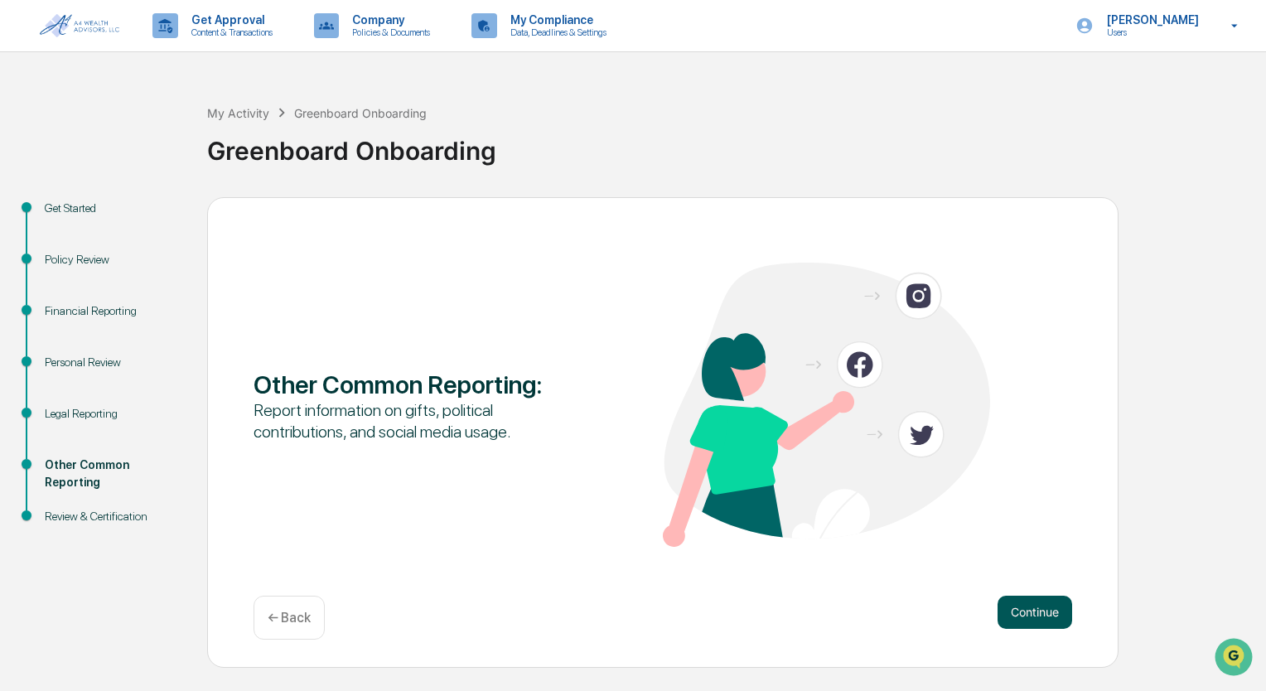
click at [1030, 614] on button "Continue" at bounding box center [1034, 612] width 75 height 33
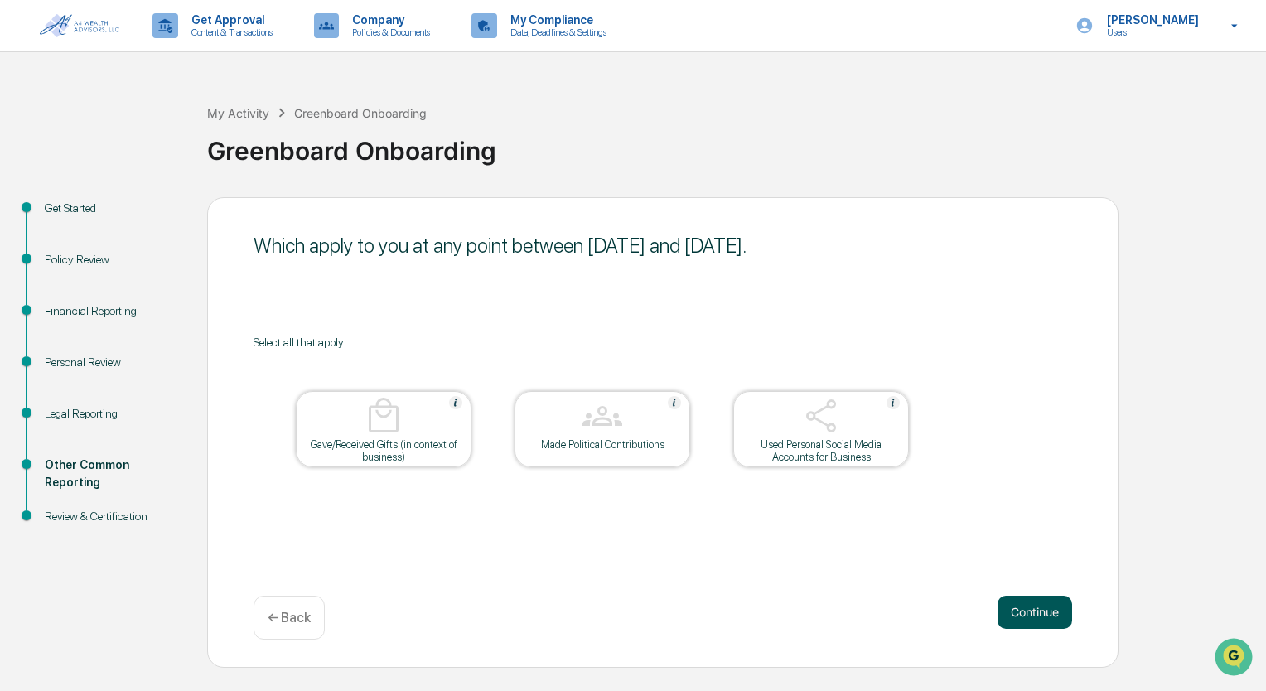
click at [1014, 611] on button "Continue" at bounding box center [1034, 612] width 75 height 33
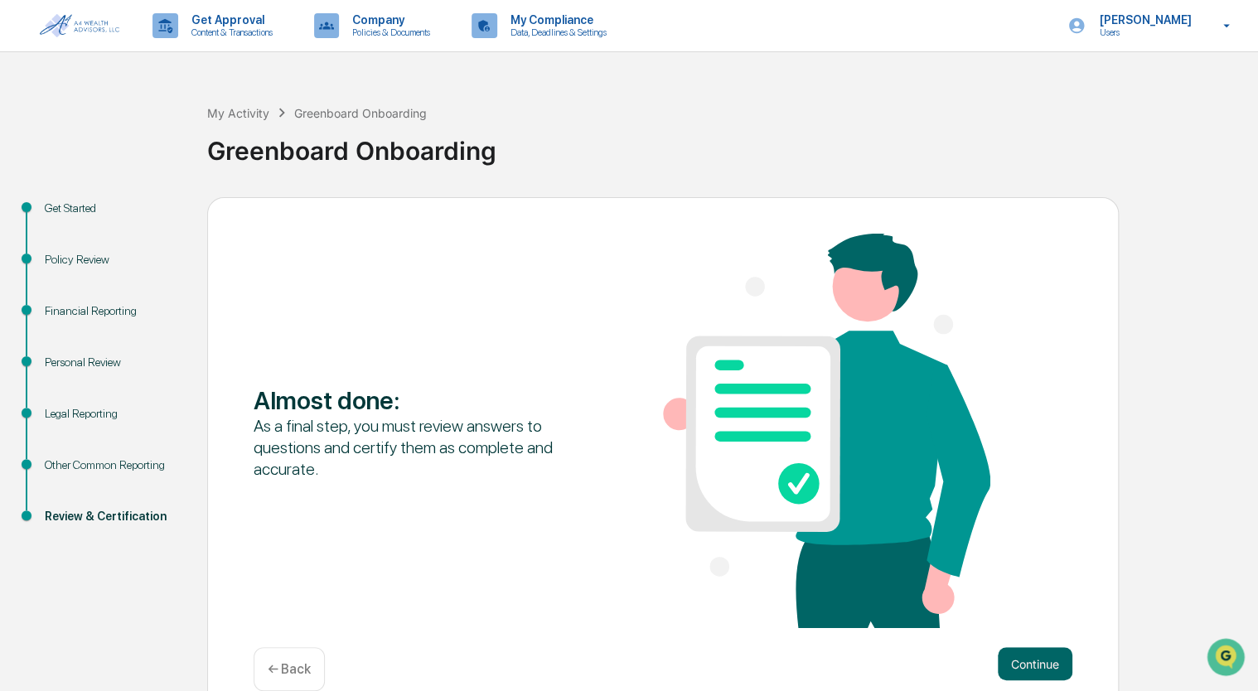
click at [1014, 611] on div "Almost done : As a final step, you must review answers to questions and certify…" at bounding box center [662, 433] width 818 height 398
click at [1022, 660] on button "Continue" at bounding box center [1034, 663] width 75 height 33
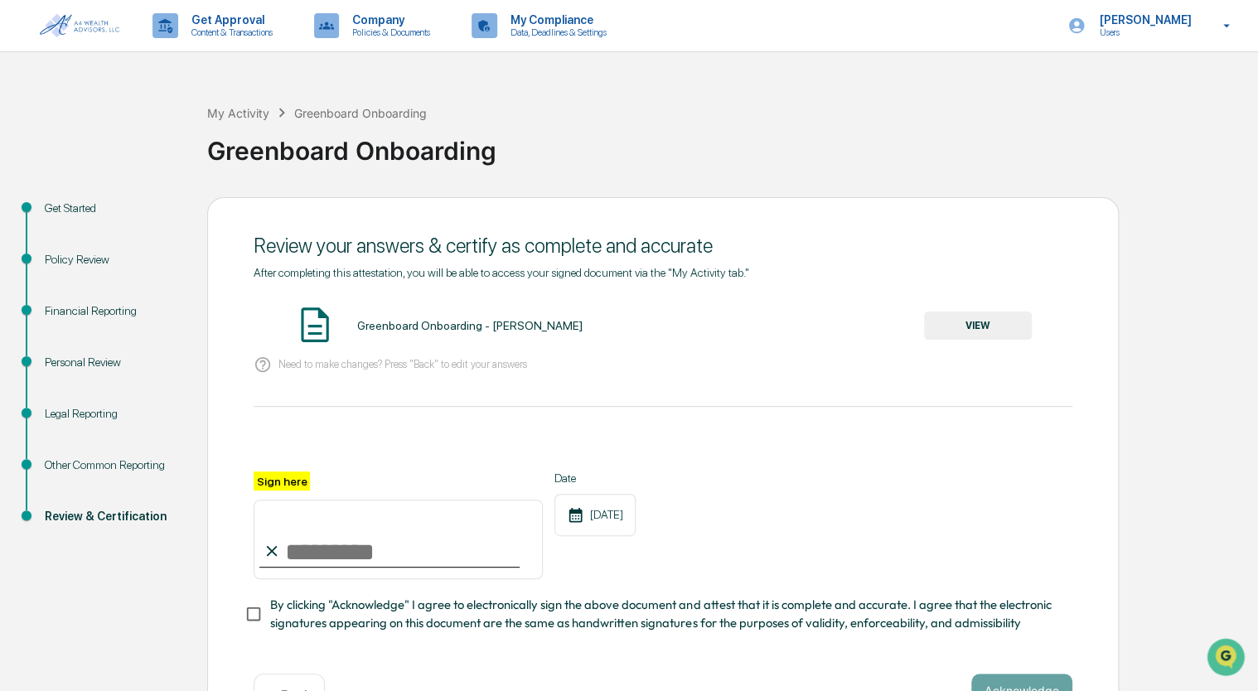
click at [335, 562] on input "Sign here" at bounding box center [397, 540] width 289 height 80
type input "**********"
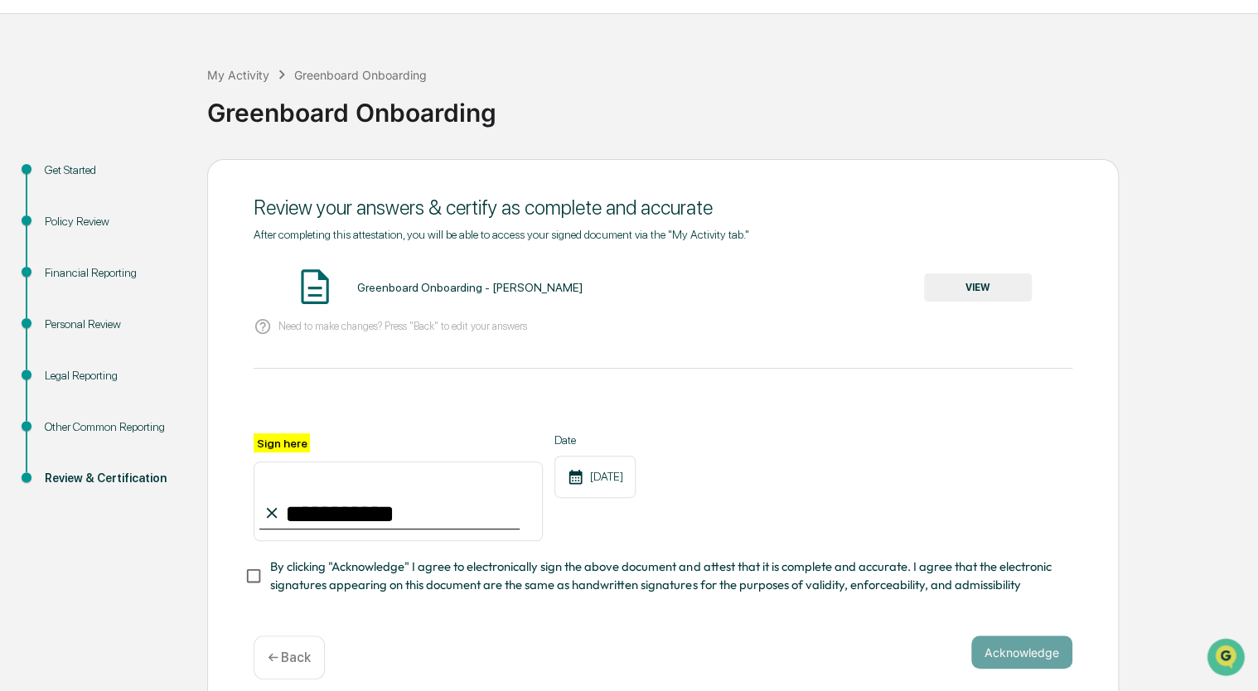
scroll to position [60, 0]
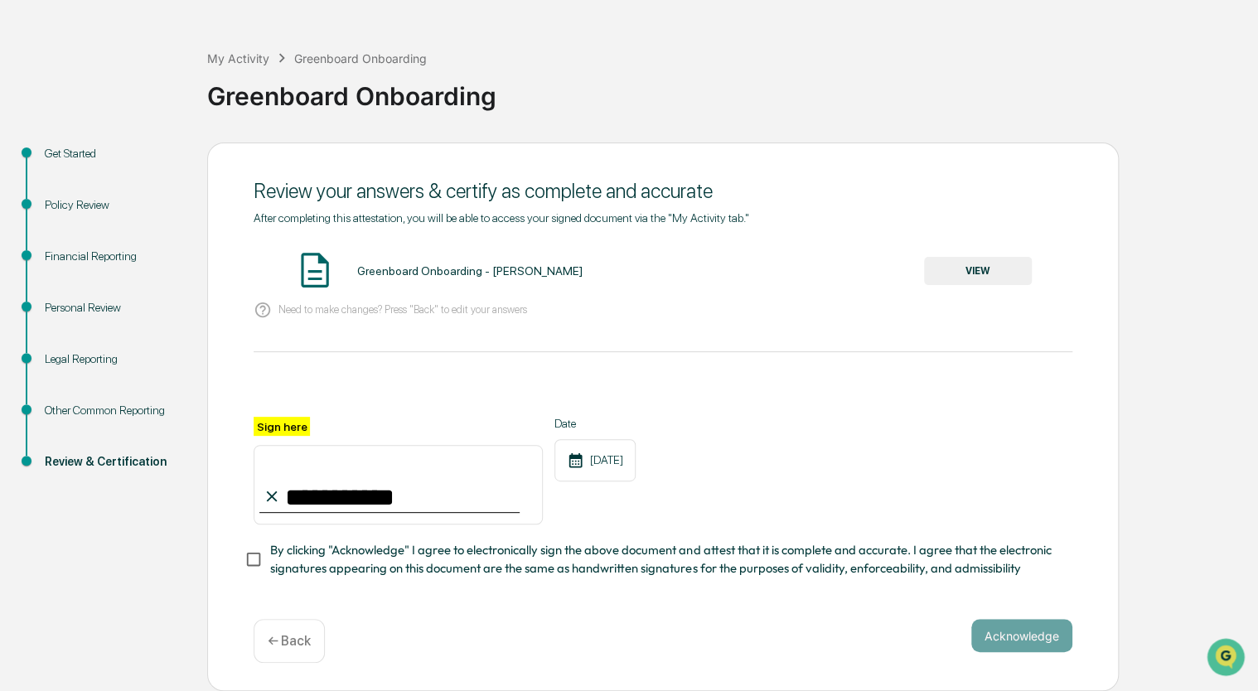
click at [953, 263] on button "VIEW" at bounding box center [978, 271] width 108 height 28
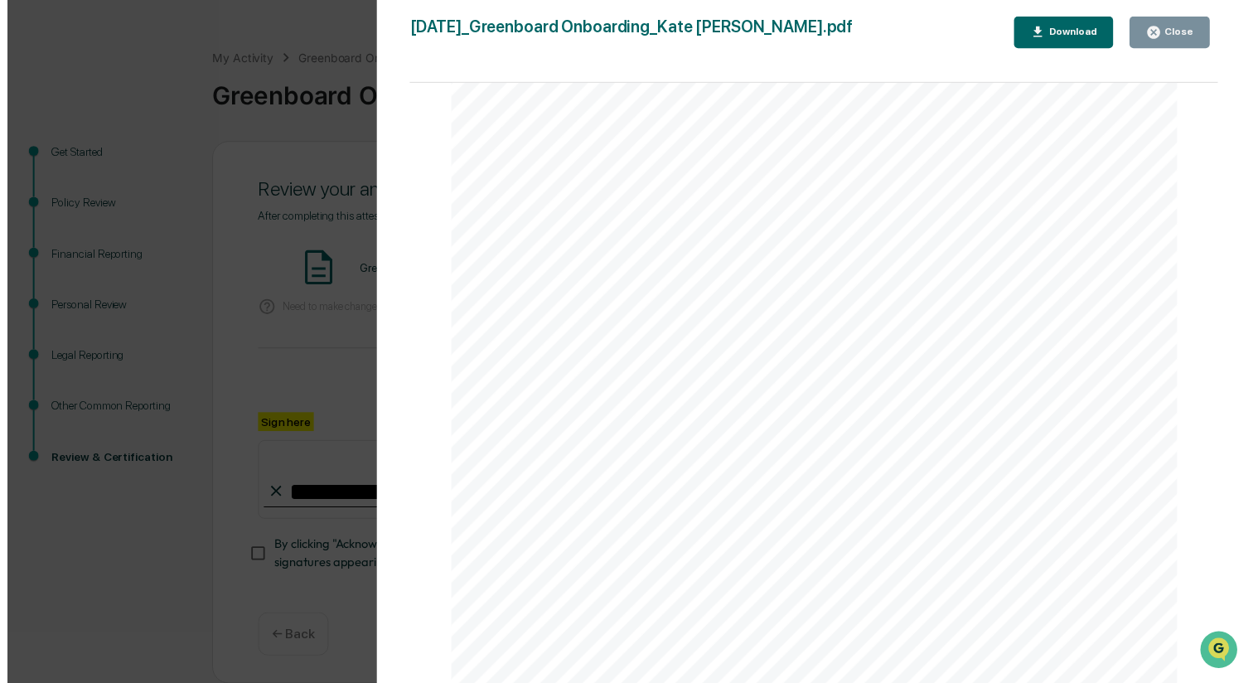
scroll to position [3479, 0]
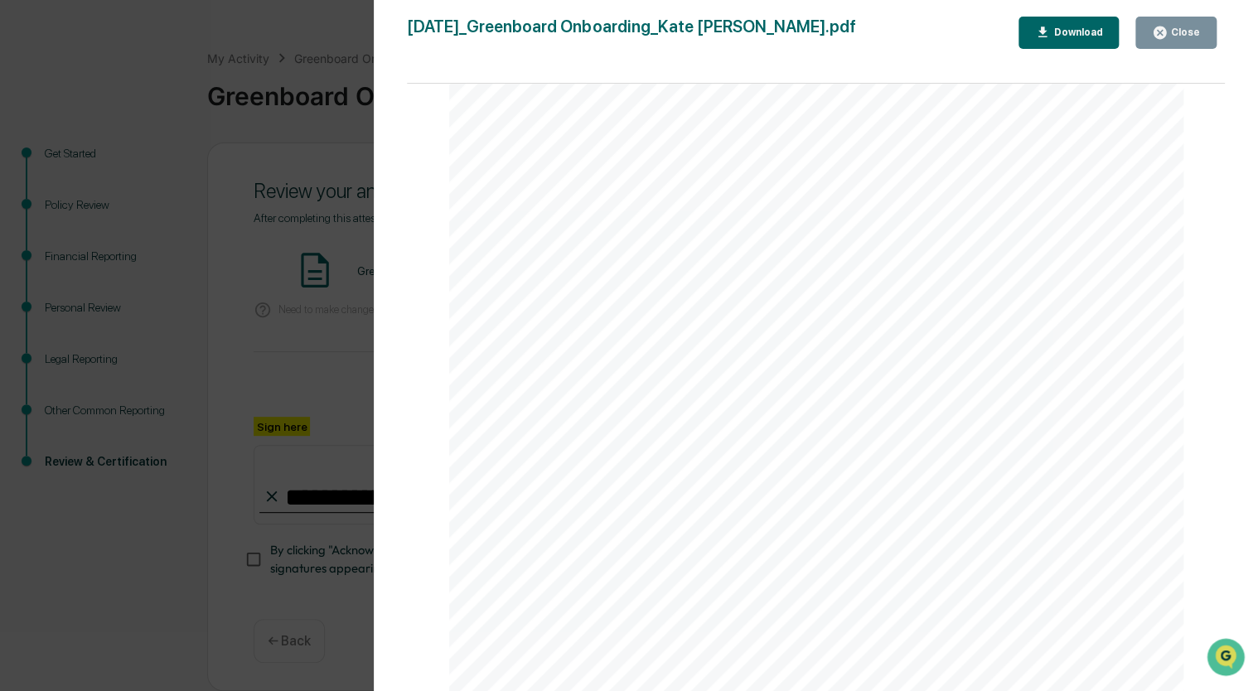
click at [1200, 43] on button "Close" at bounding box center [1175, 33] width 81 height 32
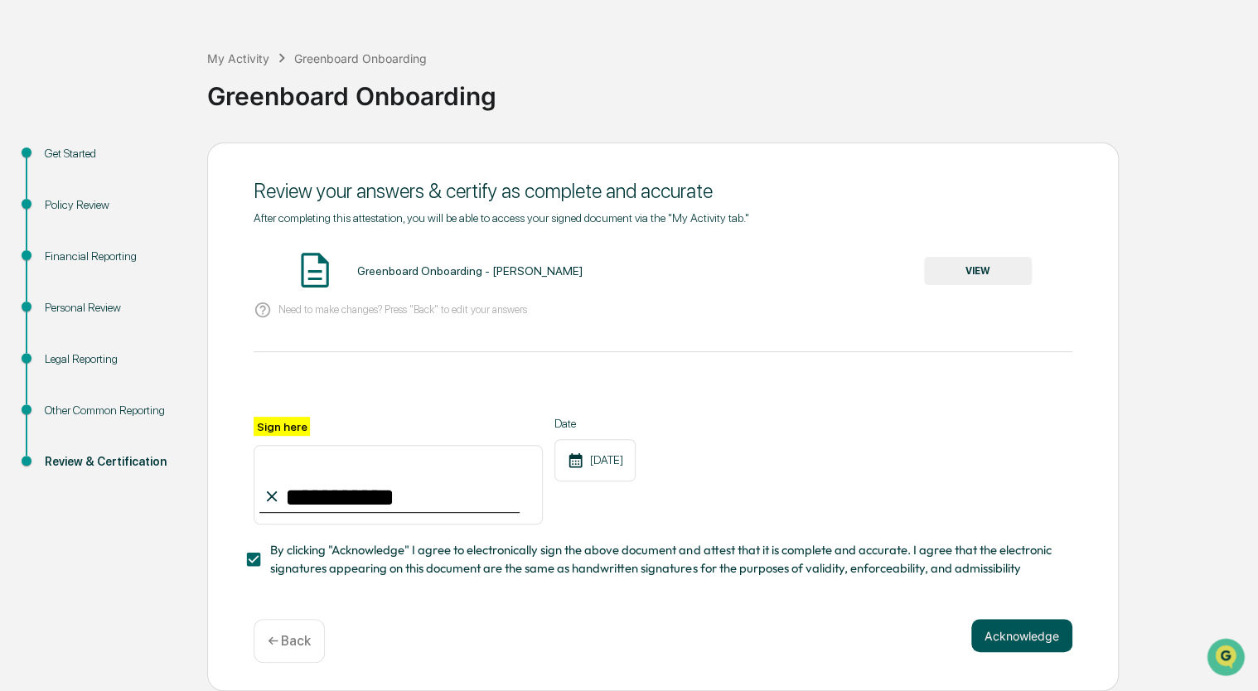
click at [1050, 640] on button "Acknowledge" at bounding box center [1021, 635] width 101 height 33
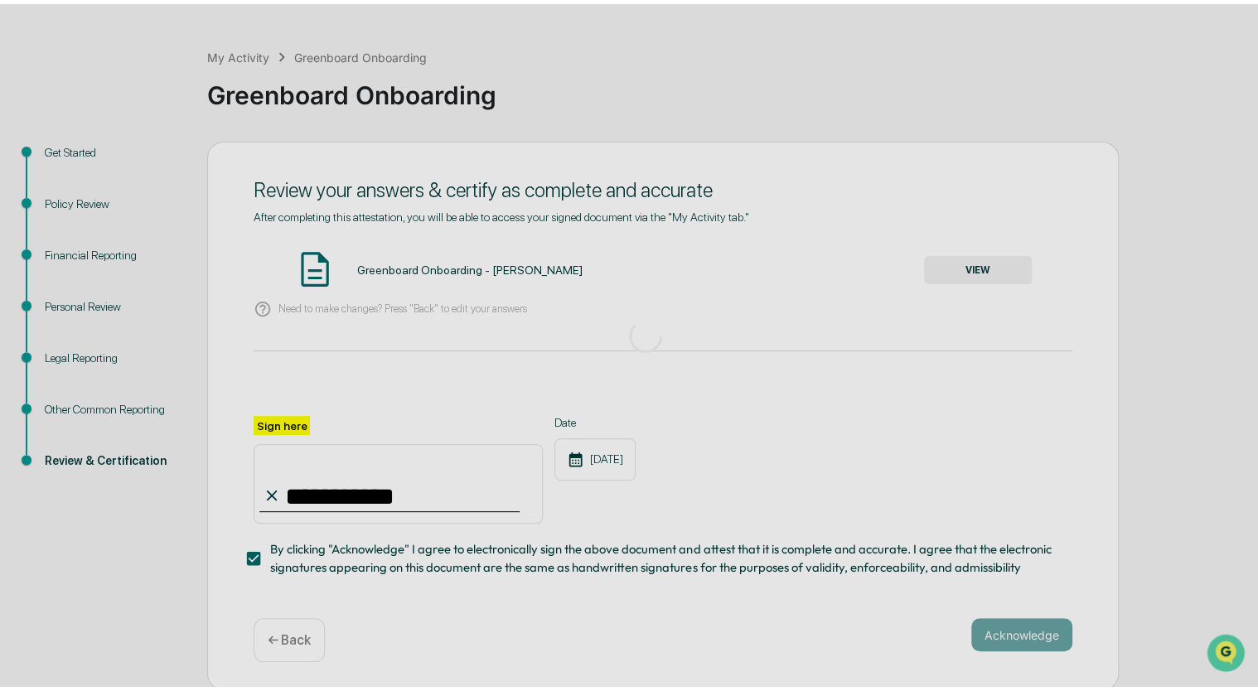
scroll to position [0, 0]
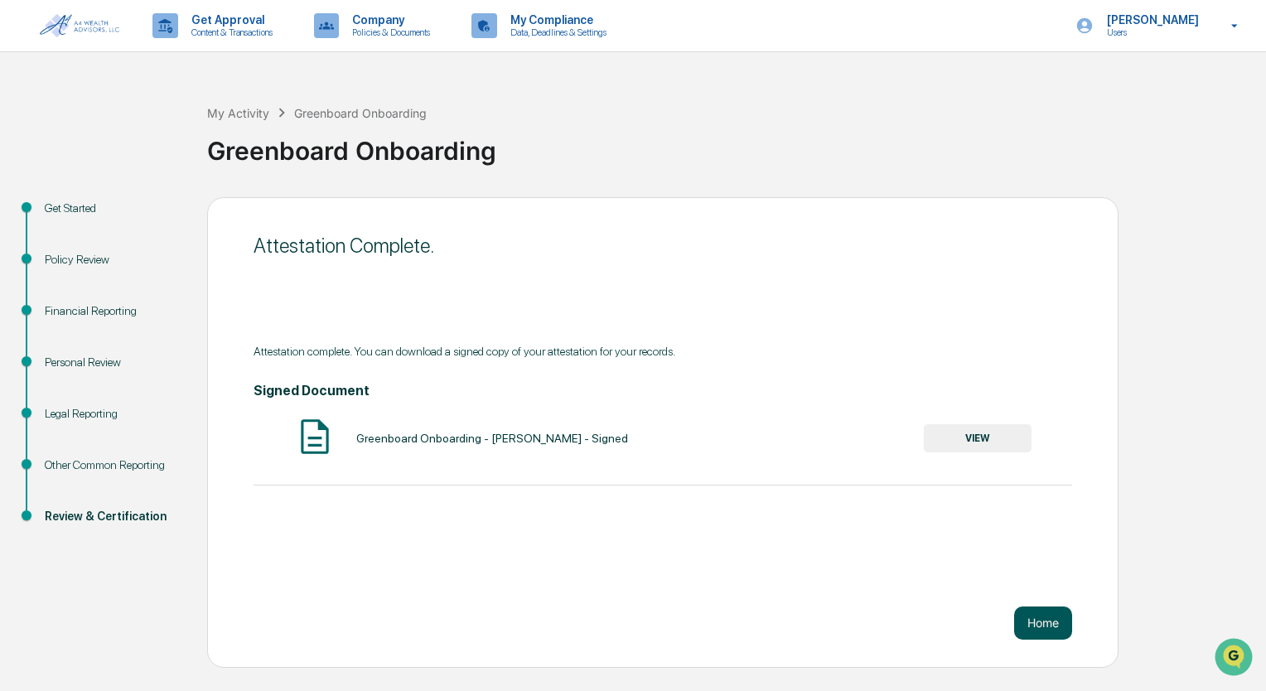
click at [1025, 625] on button "Home" at bounding box center [1043, 622] width 58 height 33
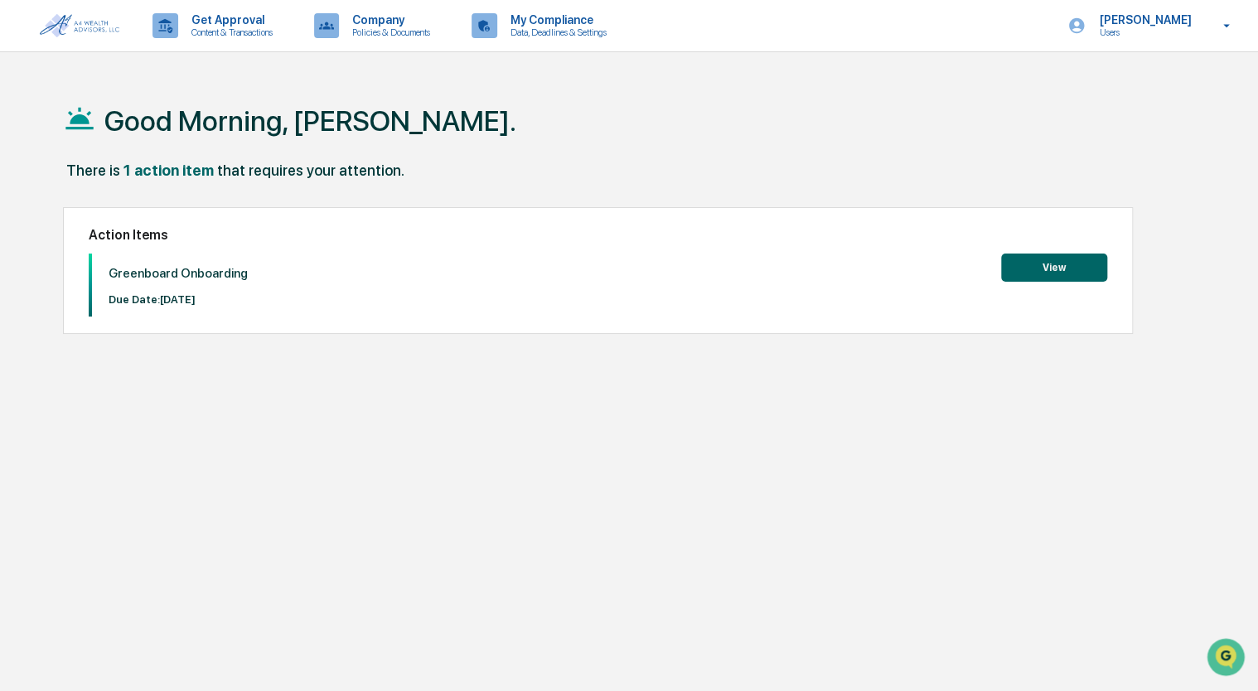
click at [1058, 267] on button "View" at bounding box center [1054, 267] width 106 height 28
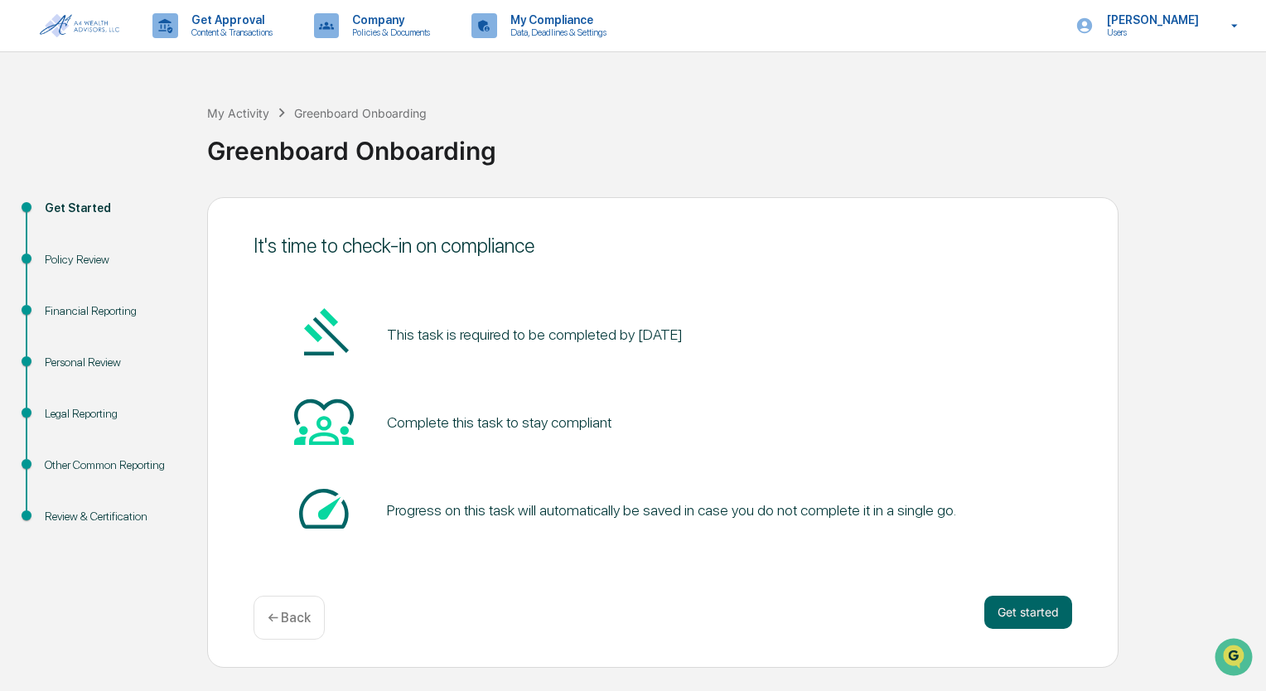
click at [292, 611] on p "← Back" at bounding box center [289, 618] width 43 height 16
